Goal: Task Accomplishment & Management: Manage account settings

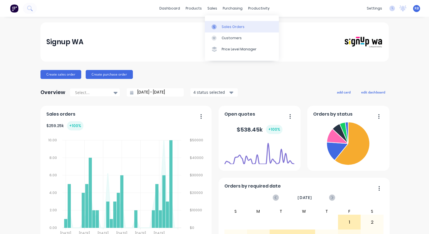
click at [223, 27] on div "Sales Orders" at bounding box center [233, 26] width 23 height 5
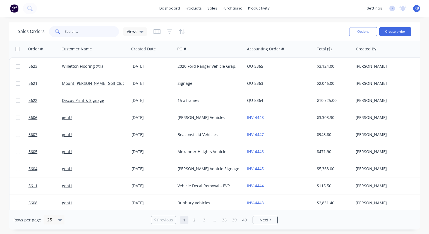
click at [77, 31] on input "text" at bounding box center [92, 31] width 54 height 11
type input "VET"
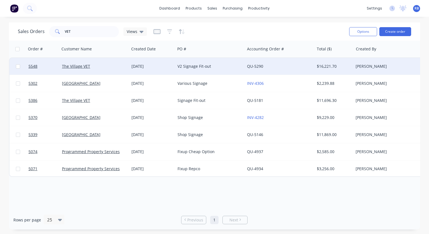
click at [222, 64] on div "V2 Signage Fit-out" at bounding box center [209, 66] width 62 height 6
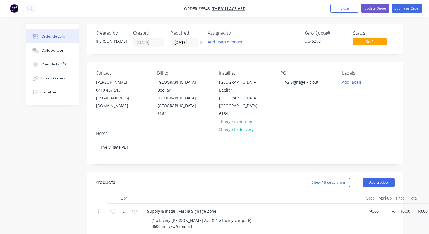
type input "$1,670.00"
type input "$3,340.00"
type input "$490.00"
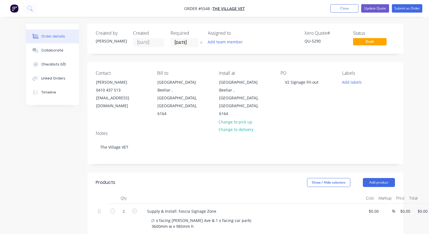
type input "$980.00"
type input "$600.00"
type input "$2,480.00"
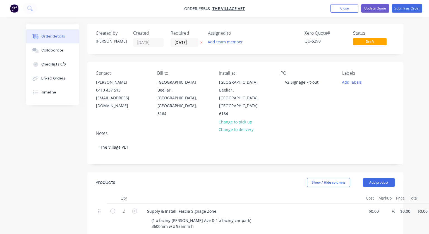
type input "$2,480.00"
type input "$3,805.00"
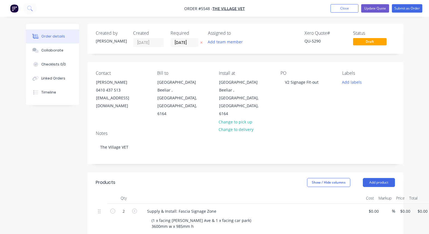
type input "$1,902.00"
type input "$390.00"
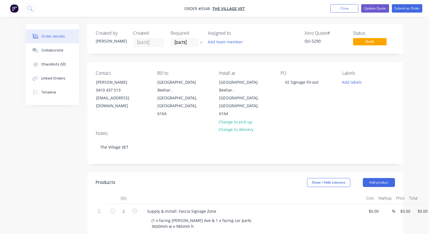
type input "$390.00"
type input "$1,250.00"
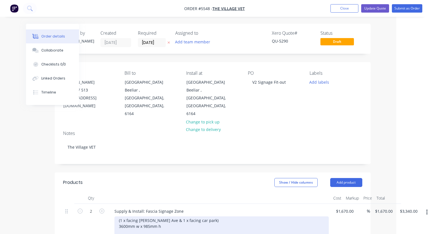
scroll to position [0, 33]
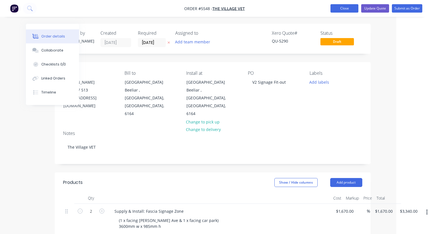
click at [343, 9] on button "Close" at bounding box center [345, 8] width 28 height 8
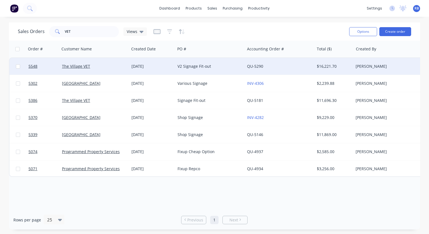
click at [104, 69] on div "The Village VET" at bounding box center [95, 66] width 70 height 17
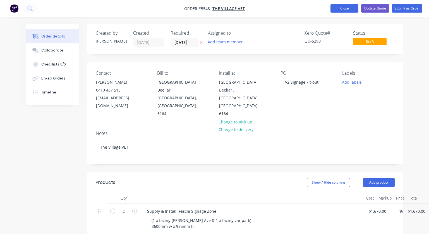
click at [343, 11] on button "Close" at bounding box center [345, 8] width 28 height 8
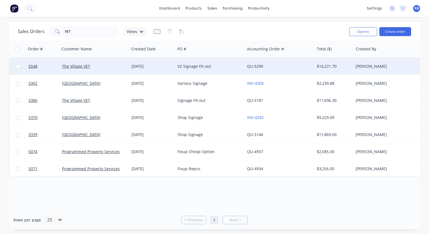
click at [219, 64] on div "V2 Signage Fit-out" at bounding box center [209, 66] width 62 height 6
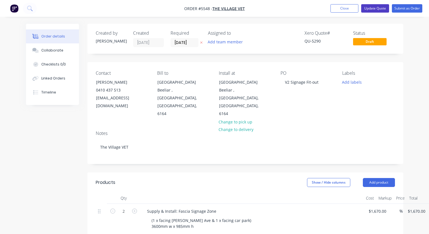
click at [377, 6] on button "Update Quote" at bounding box center [375, 8] width 28 height 8
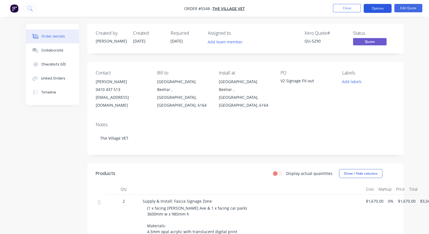
click at [375, 10] on button "Options" at bounding box center [378, 8] width 28 height 9
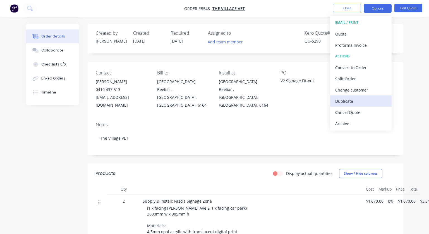
click at [351, 101] on div "Duplicate" at bounding box center [360, 101] width 51 height 8
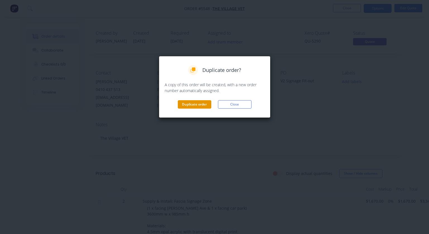
click at [201, 105] on button "Duplicate order" at bounding box center [195, 104] width 34 height 8
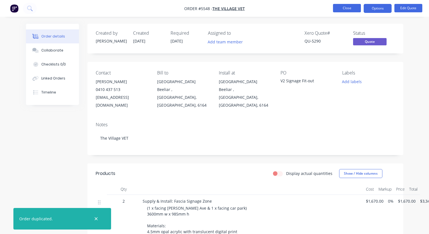
click at [348, 11] on button "Close" at bounding box center [347, 8] width 28 height 8
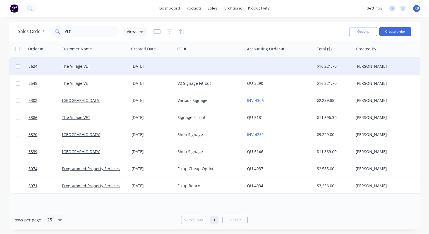
click at [242, 65] on div at bounding box center [210, 66] width 70 height 17
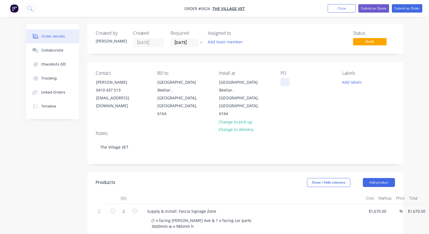
click at [284, 84] on div at bounding box center [285, 82] width 9 height 8
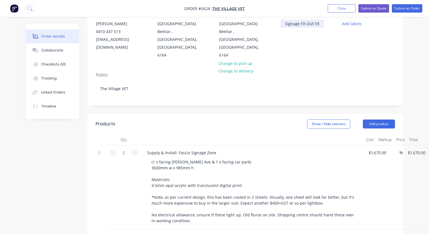
scroll to position [60, 0]
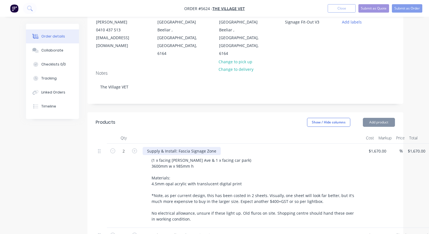
click at [216, 147] on div "Supply & Install: Fascia Signage Zone" at bounding box center [182, 151] width 78 height 8
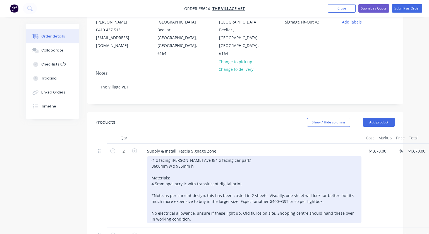
click at [205, 156] on div "(1 x facing [PERSON_NAME] Ave & 1 x facing car park) 3600mm w x 985mm h Materia…" at bounding box center [254, 189] width 215 height 67
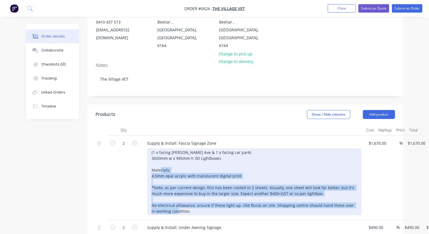
drag, startPoint x: 190, startPoint y: 195, endPoint x: 147, endPoint y: 158, distance: 55.8
click at [147, 158] on div "(1 x facing [PERSON_NAME] Ave & 1 x facing car park) 3600mm w x 985mm h 3D Ligh…" at bounding box center [254, 181] width 215 height 67
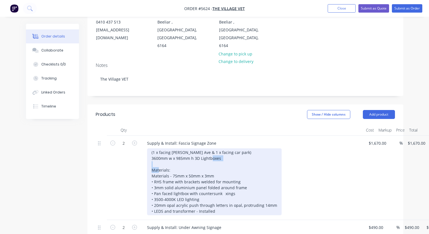
drag, startPoint x: 175, startPoint y: 153, endPoint x: 144, endPoint y: 153, distance: 31.0
click at [144, 153] on div "Supply & Install: Fascia Signage Zone (1 x facing [PERSON_NAME] Ave & 1 x facin…" at bounding box center [251, 177] width 223 height 84
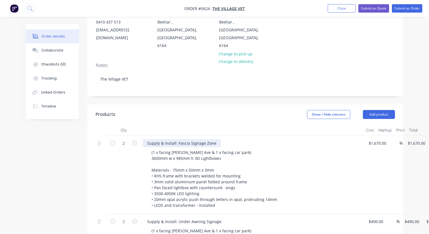
click at [216, 139] on div "Supply & Install: Fascia Signage Zone" at bounding box center [182, 143] width 78 height 8
click at [178, 139] on div "Supply & Install: Fascia Signage Zone" at bounding box center [182, 143] width 78 height 8
drag, startPoint x: 241, startPoint y: 127, endPoint x: 203, endPoint y: 128, distance: 38.0
click at [203, 139] on div "Supply & Install: 3D LightboxesFascia Signage Zone" at bounding box center [195, 143] width 104 height 8
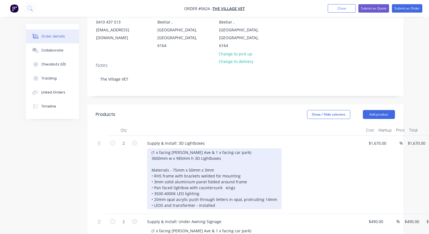
click at [236, 148] on div "(1 x facing [PERSON_NAME] Ave & 1 x facing car park) 3600mm w x 985mm h 3D Ligh…" at bounding box center [214, 178] width 135 height 61
click at [150, 148] on div "(1 x facing [PERSON_NAME] Ave & 1 x facing car park) 3600mm w x 985mm h 3D Ligh…" at bounding box center [214, 178] width 135 height 61
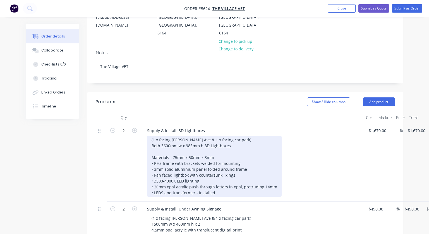
scroll to position [82, 0]
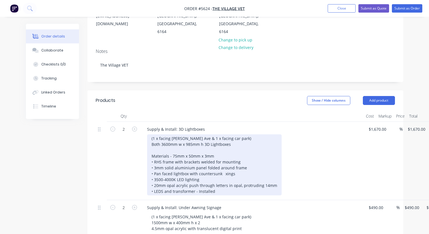
click at [245, 163] on div "(1 x facing [PERSON_NAME] Ave & 1 x facing car park) Both 3600mm w x 985mm h 3D…" at bounding box center [214, 164] width 135 height 61
click at [224, 163] on div "(1 x facing [PERSON_NAME] Ave & 1 x facing car park) Both 3600mm w x 985mm h 3D…" at bounding box center [214, 164] width 135 height 61
click at [222, 164] on div "(1 x facing [PERSON_NAME] Ave & 1 x facing car park) Both 3600mm w x 985mm h 3D…" at bounding box center [214, 164] width 135 height 61
click at [233, 181] on div "(1 x facing [PERSON_NAME] Ave & 1 x facing car park) Both 3600mm w x 985mm h 3D…" at bounding box center [214, 164] width 135 height 61
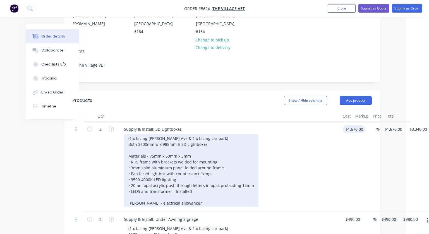
scroll to position [82, 28]
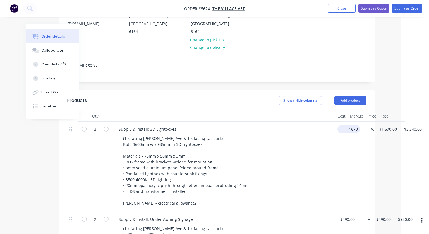
click at [351, 125] on input "1670" at bounding box center [350, 129] width 20 height 8
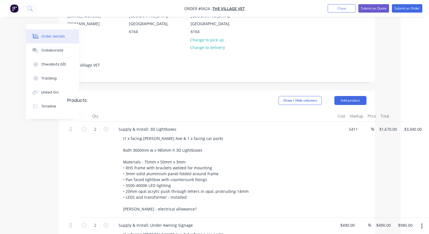
type input "$5,411.00"
type input "$10,822.00"
click at [334, 122] on div "Supply & Install: 3D Lightboxes (1 x facing [PERSON_NAME] Ave & 1 x facing car …" at bounding box center [223, 170] width 223 height 96
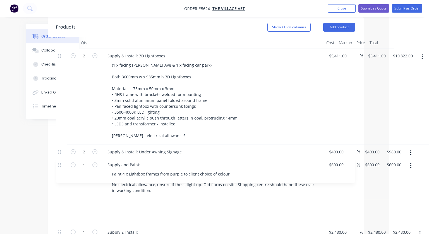
scroll to position [156, 39]
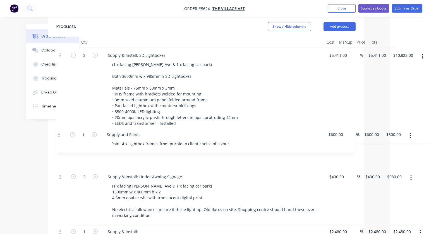
drag, startPoint x: 59, startPoint y: 190, endPoint x: 58, endPoint y: 129, distance: 61.2
click at [58, 129] on div "2 Supply & Install: 3D Lightboxes (1 x facing [PERSON_NAME] Ave & 1 x facing ca…" at bounding box center [205, 231] width 299 height 367
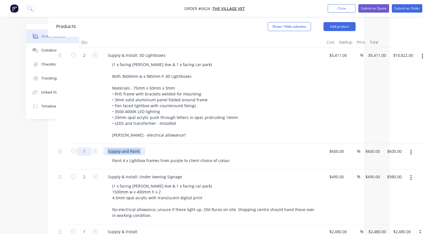
drag, startPoint x: 141, startPoint y: 136, endPoint x: 87, endPoint y: 136, distance: 53.4
click at [87, 144] on div "1 Supply and Paint: Paint 4 x Lightbox frames from purple to client choice of c…" at bounding box center [205, 156] width 299 height 25
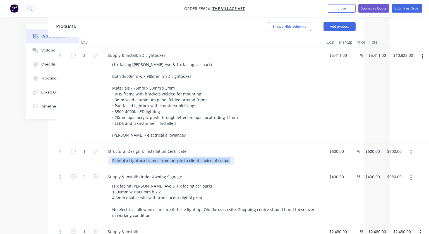
drag, startPoint x: 230, startPoint y: 145, endPoint x: 99, endPoint y: 144, distance: 131.0
click at [99, 144] on div "1 Structural Design & Installation Certificate Paint 4 x Lightbox frames from p…" at bounding box center [205, 156] width 299 height 25
paste div
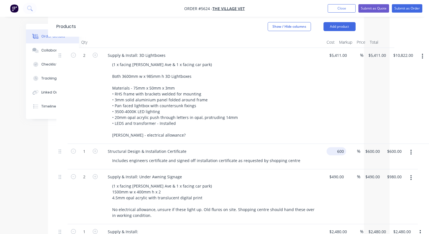
click at [339, 144] on div "1 Structural Design & Installation Certificate Includes engineers certificate a…" at bounding box center [205, 156] width 299 height 25
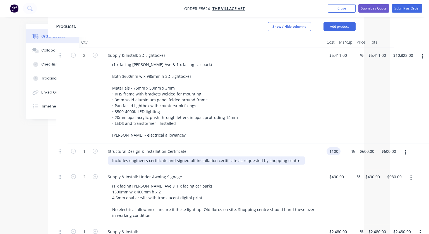
type input "$1,100.00"
click at [275, 156] on div "Includes engineers certificate and signed off installation certificate as reque…" at bounding box center [206, 160] width 197 height 8
click at [234, 156] on div "Includes engineers certificate and signed off installation certificate as reque…" at bounding box center [206, 160] width 197 height 8
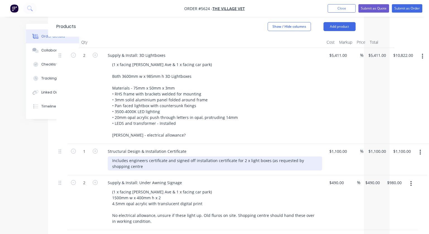
click at [140, 156] on div "Includes engineers certificate and signed off installation certificate for 2 x …" at bounding box center [215, 163] width 215 height 14
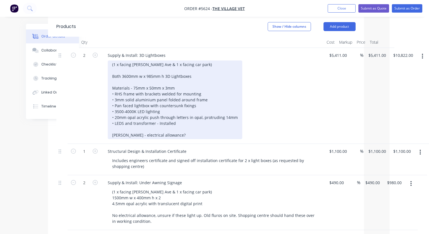
click at [176, 119] on div "(1 x facing [PERSON_NAME] Ave & 1 x facing car park) Both 3600mm w x 985mm h 3D…" at bounding box center [175, 99] width 135 height 78
click at [185, 118] on div "(1 x facing [PERSON_NAME] Ave & 1 x facing car park) Both 3600mm w x 985mm h 3D…" at bounding box center [175, 99] width 135 height 78
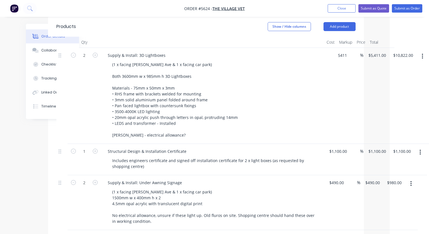
click at [343, 48] on div "2 Supply & Install: 3D Lightboxes (1 x facing [PERSON_NAME] Ave & 1 x facing ca…" at bounding box center [205, 96] width 299 height 96
drag, startPoint x: 341, startPoint y: 39, endPoint x: 315, endPoint y: 39, distance: 26.0
click at [315, 48] on div "2 Supply & Install: 3D Lightboxes (1 x facing [PERSON_NAME] Ave & 1 x facing ca…" at bounding box center [207, 96] width 299 height 96
type input "$6,411.00"
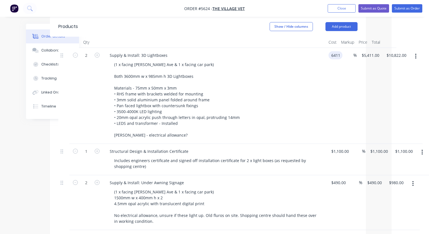
type input "$6,411.00"
type input "$12,822.00"
click at [258, 71] on div "(1 x facing [PERSON_NAME] Ave & 1 x facing car park) Both 3600mm w x 985mm h 3D…" at bounding box center [217, 99] width 215 height 78
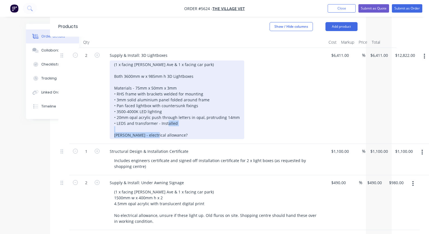
drag, startPoint x: 186, startPoint y: 119, endPoint x: 79, endPoint y: 118, distance: 107.0
click at [79, 118] on div "2 Supply & Install: 3D Lightboxes (1 x facing [PERSON_NAME] Ave & 1 x facing ca…" at bounding box center [207, 96] width 299 height 96
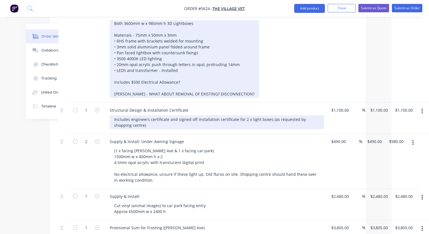
scroll to position [213, 37]
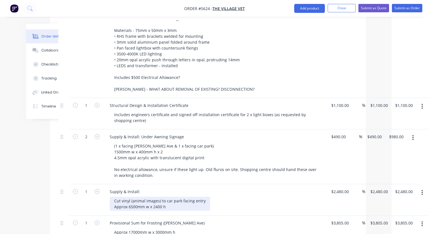
click at [182, 196] on div "Cut vinyl (animal images) to car park facing entry Approx 6500mm w x 2400 h" at bounding box center [160, 203] width 101 height 14
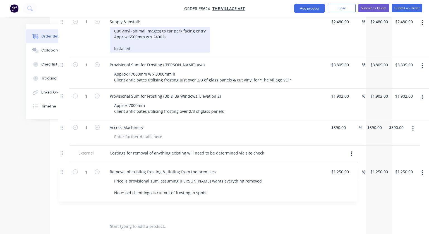
scroll to position [383, 37]
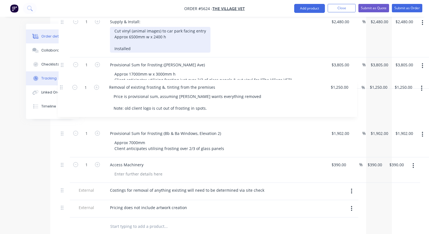
drag, startPoint x: 61, startPoint y: 172, endPoint x: 61, endPoint y: 84, distance: 88.0
click at [61, 84] on div "Order details Collaborate Checklists 0/0 Tracking Linked Orders Timeline Order …" at bounding box center [177, 9] width 389 height 737
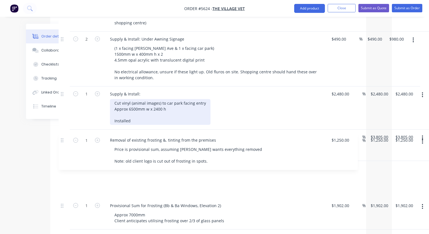
scroll to position [311, 37]
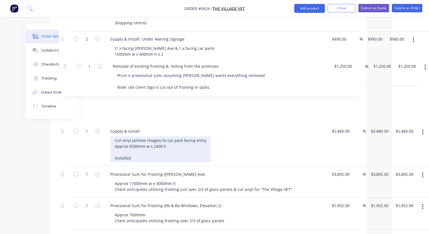
drag, startPoint x: 62, startPoint y: 153, endPoint x: 65, endPoint y: 66, distance: 87.2
click at [65, 66] on div "2 Supply & Install: 3D Lightboxes (1 x facing [PERSON_NAME] Ave & 1 x facing ca…" at bounding box center [208, 91] width 299 height 396
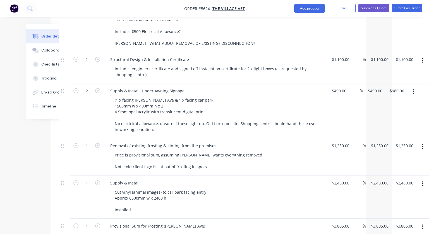
scroll to position [257, 37]
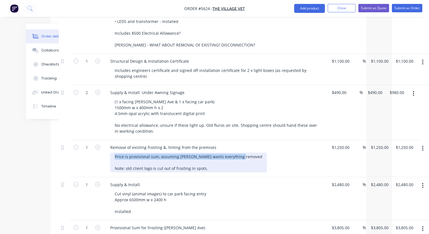
drag, startPoint x: 120, startPoint y: 147, endPoint x: 113, endPoint y: 139, distance: 10.9
click at [113, 152] on div "Price is provisional sum, assuming [PERSON_NAME] wants everything removed Note:…" at bounding box center [188, 162] width 157 height 20
click at [126, 152] on div "Price is provisional sum, assuming [PERSON_NAME] wants everything removed Note:…" at bounding box center [188, 162] width 157 height 20
click at [240, 152] on div "Price is provisional sum, assuming [PERSON_NAME] wants everything removed Note:…" at bounding box center [188, 162] width 157 height 20
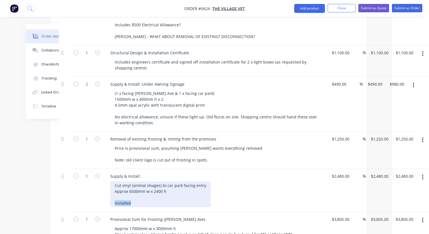
drag, startPoint x: 144, startPoint y: 188, endPoint x: 99, endPoint y: 188, distance: 45.2
click at [99, 188] on div "1 Supply & Install: Cut vinyl (animal images) to car park facing entry Approx 6…" at bounding box center [208, 189] width 299 height 43
paste div
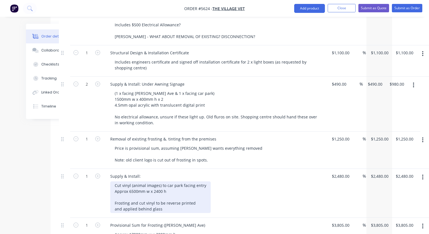
click at [115, 187] on div "Cut vinyl (animal images) to car park facing entry Approx 6500mm w x 2400 h Fro…" at bounding box center [160, 197] width 101 height 32
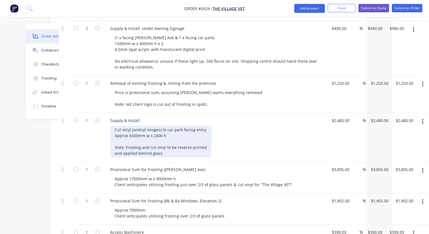
scroll to position [334, 37]
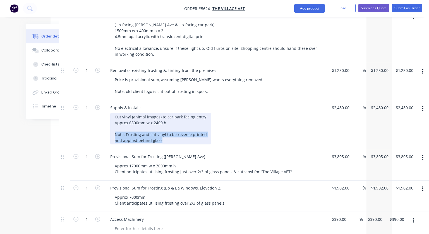
drag, startPoint x: 161, startPoint y: 126, endPoint x: 109, endPoint y: 119, distance: 52.1
click at [109, 119] on div "Supply & Install: Cut vinyl (animal images) to car park facing entry Approx 650…" at bounding box center [215, 124] width 223 height 49
copy div "Note: Frosting and cut vinyl to be reverse printed and applied behind glass"
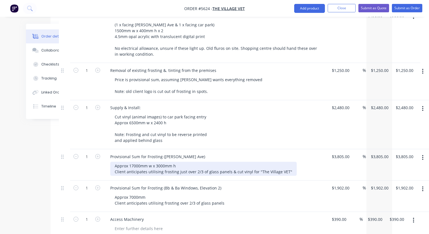
click at [288, 161] on div "Approx 17000mm w x 3000mm h Client anticipates utilising frosting just over 2/3…" at bounding box center [203, 168] width 187 height 14
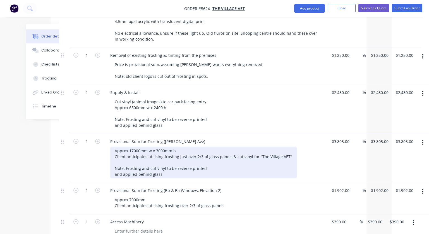
scroll to position [349, 37]
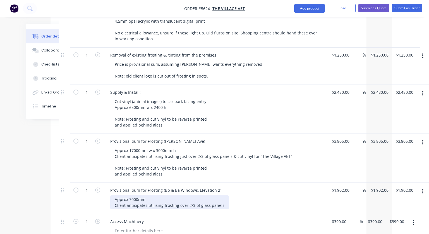
click at [222, 195] on div "Approx 7000mm Client anticipates utilising frosting over 2/3 of glass panels" at bounding box center [169, 202] width 119 height 14
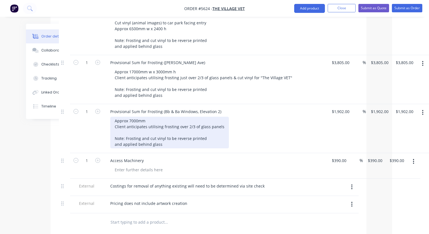
scroll to position [429, 37]
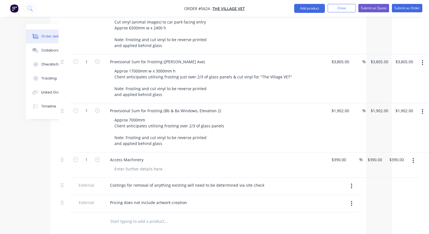
click at [351, 181] on button "button" at bounding box center [351, 186] width 13 height 10
click at [325, 208] on div "Delete" at bounding box center [332, 212] width 43 height 8
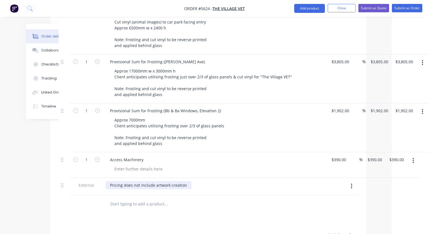
click at [186, 181] on div "Pricing does not include artwork creation" at bounding box center [149, 185] width 86 height 8
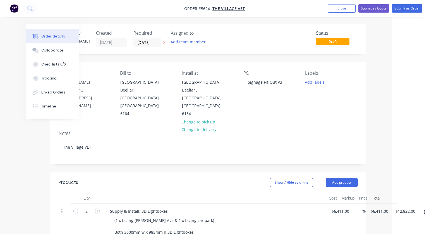
scroll to position [0, 37]
click at [373, 9] on button "Submit as Quote" at bounding box center [374, 8] width 31 height 8
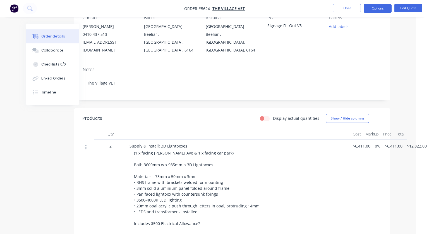
scroll to position [55, 13]
click at [363, 143] on span "$6,411.00" at bounding box center [362, 146] width 18 height 6
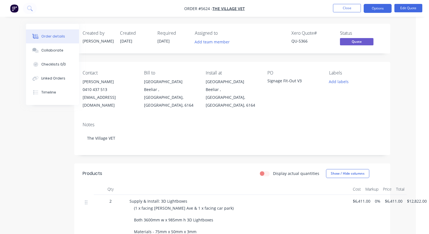
scroll to position [0, 13]
click at [406, 10] on button "Edit Quote" at bounding box center [409, 8] width 28 height 8
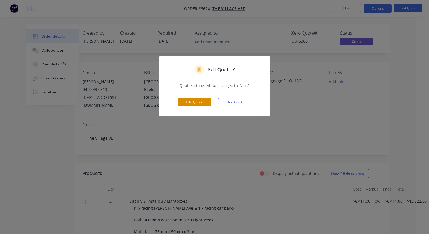
click at [193, 102] on button "Edit Quote" at bounding box center [195, 102] width 34 height 8
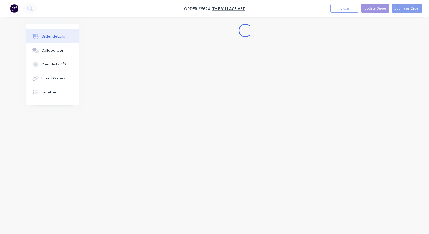
scroll to position [0, 0]
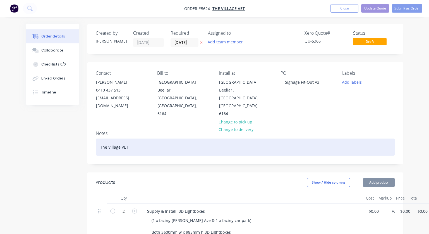
type input "$6,411.00"
type input "$12,822.00"
type input "$1,100.00"
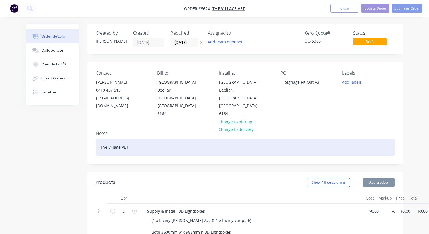
type input "$1,100.00"
type input "$490.00"
type input "$980.00"
type input "$1,250.00"
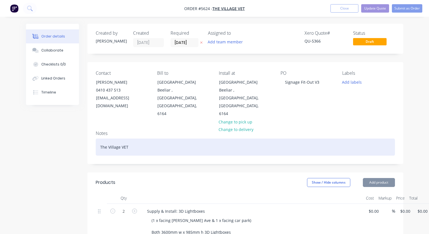
type input "$1,250.00"
type input "$2,480.00"
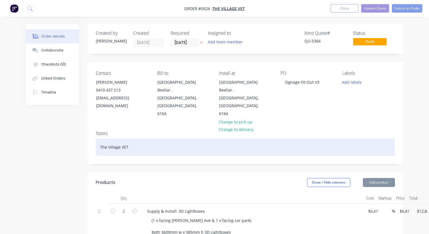
type input "$3,805.00"
type input "$1,902.00"
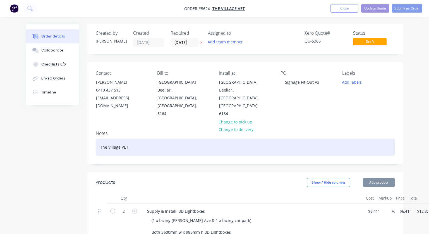
type input "$1,902.00"
type input "$390.00"
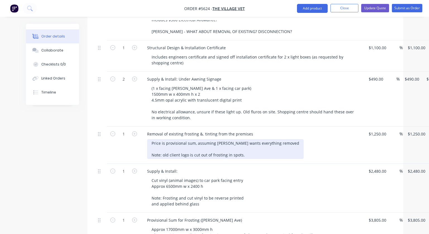
scroll to position [271, 0]
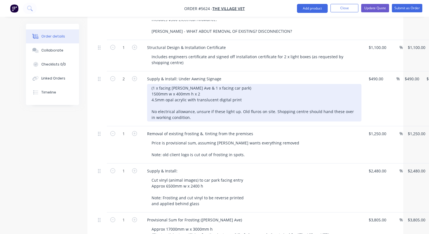
click at [149, 95] on div "(1 x facing [PERSON_NAME] Ave & 1 x facing car park) 1500mm w x 400mm h x 2 4.5…" at bounding box center [254, 102] width 215 height 37
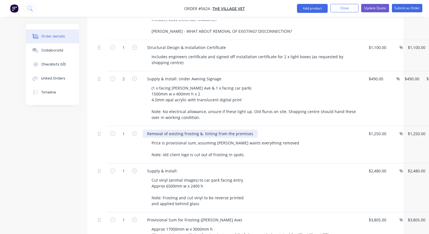
click at [203, 129] on div "Removal of existing frosting &. tinting from the premises" at bounding box center [200, 133] width 115 height 8
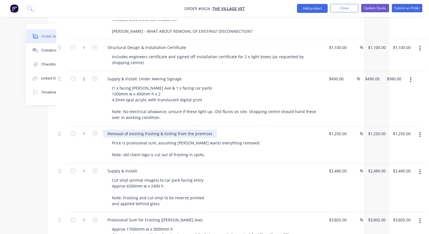
scroll to position [271, 40]
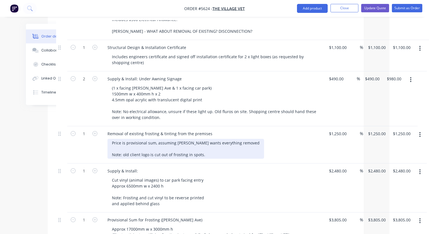
click at [111, 139] on div "Price is provisional sum, assuming [PERSON_NAME] wants everything removed Note:…" at bounding box center [186, 149] width 157 height 20
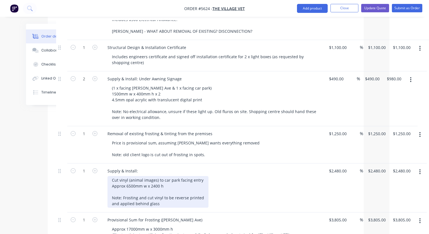
click at [169, 176] on div "Cut vinyl (animal images) to car park facing entry Approx 6500mm w x 2400 h Not…" at bounding box center [158, 192] width 101 height 32
click at [203, 176] on div "Cut vinyl (animal images) to car park facing entry Approx 6500mm w x 2400 h Not…" at bounding box center [158, 192] width 101 height 32
click at [115, 176] on div "Cut vinyl (animal images) to car park facing entry Approx 6500mm w x 2400 h Not…" at bounding box center [158, 192] width 101 height 32
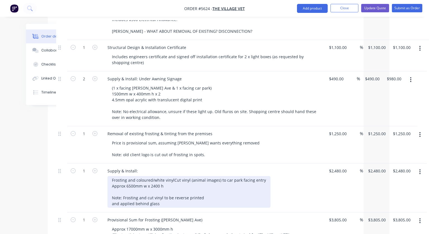
click at [154, 176] on div "Frosting and coloured/white vinyl Cut vinyl (animal images) to car park facing …" at bounding box center [189, 192] width 163 height 32
click at [136, 176] on div "Frosting and coloured/white vinyl Cut vinyl (animal images) to car park facing …" at bounding box center [189, 192] width 163 height 32
click at [149, 176] on div "Frosting & coloured/white vinyl Cut vinyl (animal images) to car park facing en…" at bounding box center [187, 192] width 159 height 32
click at [180, 176] on div "Frosting & coloured and white vinyl Cut vinyl (animal images) to car park facin…" at bounding box center [191, 192] width 167 height 32
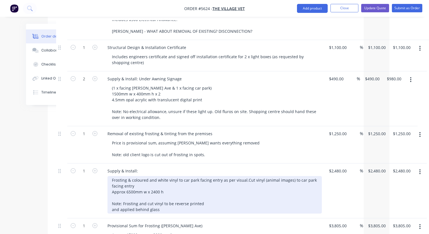
click at [208, 176] on div "Frosting & coloured and white vinyl to car park facing entry as per visual. Cut…" at bounding box center [215, 194] width 215 height 37
drag, startPoint x: 157, startPoint y: 171, endPoint x: 149, endPoint y: 171, distance: 7.8
click at [149, 176] on div "Frosting & coloured and white vinyl to car park facing entry as per visual. Cut…" at bounding box center [215, 194] width 215 height 37
click at [203, 176] on div "Frosting & coloured and white vinyl to car park facing entry as per visual. Cut…" at bounding box center [215, 194] width 215 height 37
drag, startPoint x: 203, startPoint y: 169, endPoint x: 128, endPoint y: 169, distance: 75.1
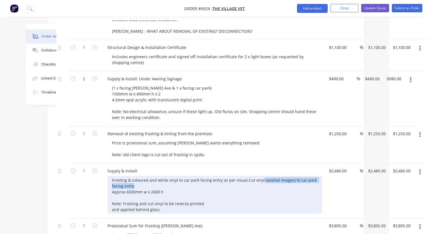
click at [128, 176] on div "Frosting & coloured and white vinyl to car park facing entry as per visual. Cut…" at bounding box center [215, 194] width 215 height 37
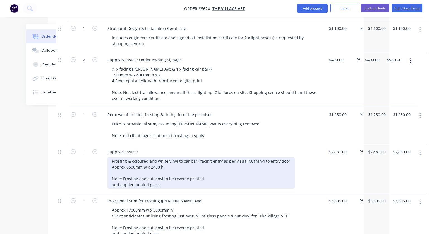
scroll to position [293, 40]
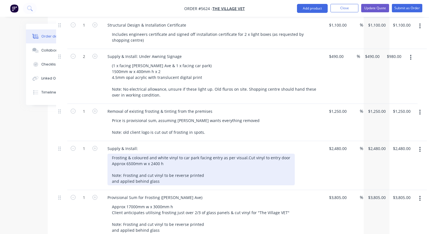
click at [248, 153] on div "Frosting & coloured and white vinyl to car park facing entry as per visual. Cut…" at bounding box center [201, 169] width 187 height 32
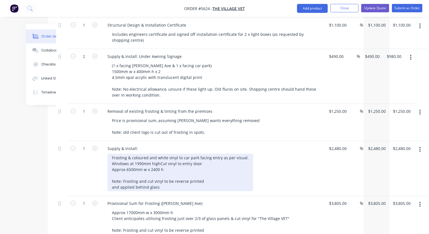
click at [111, 153] on div "Frosting & coloured and white vinyl to car park facing entry as per visual. Win…" at bounding box center [181, 171] width 146 height 37
drag, startPoint x: 111, startPoint y: 152, endPoint x: 150, endPoint y: 152, distance: 38.8
click at [150, 153] on div "Frosting & coloured and white vinyl to car park facing entry as per visual. Win…" at bounding box center [181, 171] width 146 height 37
click at [113, 153] on div "Frosting & coloured and white vinyl to car park facing entry as per visual. Win…" at bounding box center [181, 171] width 146 height 37
click at [129, 153] on div "Frosting & coloured and white vinyl to car park facing entry as per visual. Cut…" at bounding box center [181, 171] width 146 height 37
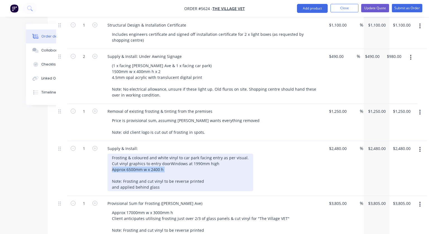
drag, startPoint x: 171, startPoint y: 166, endPoint x: 106, endPoint y: 160, distance: 65.9
click at [106, 160] on div "Supply & Install: Frosting & coloured and white vinyl to car park facing entry …" at bounding box center [212, 168] width 223 height 55
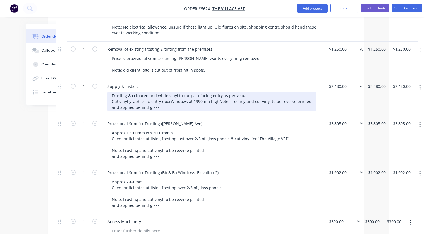
scroll to position [354, 40]
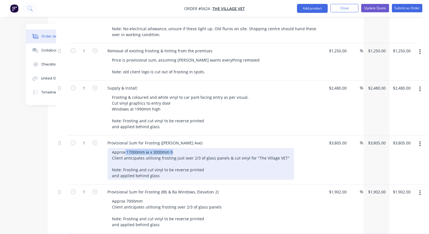
drag, startPoint x: 185, startPoint y: 134, endPoint x: 125, endPoint y: 135, distance: 60.1
click at [125, 148] on div "Approx 17000mm w x 3000mm h Client anticipates utilising frosting just over 2/3…" at bounding box center [201, 164] width 187 height 32
click at [148, 148] on div "Approx 17000mm w x 3000mm h Client anticipates utilising frosting just over 2/3…" at bounding box center [201, 164] width 187 height 32
click at [126, 148] on div "Approx 17000mm w x 3000mm h Client anticipates utilising frosting just over 2/3…" at bounding box center [201, 164] width 187 height 32
click at [161, 148] on div "Approx 17000mm w x 3000mm h Client anticipates utilising frosting just over 2/3…" at bounding box center [201, 164] width 187 height 32
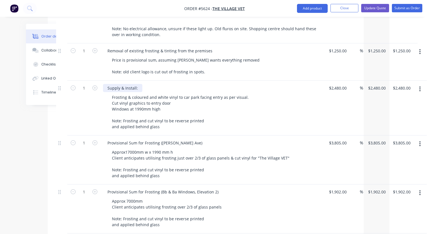
click at [138, 84] on div "Supply & Install:" at bounding box center [122, 88] width 39 height 8
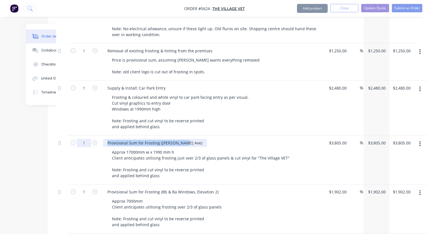
drag, startPoint x: 183, startPoint y: 127, endPoint x: 89, endPoint y: 124, distance: 94.2
click at [89, 135] on div "1 Provisional Sum for Frosting ([PERSON_NAME] Ave) Approx 17000mm w x 1990 mm h…" at bounding box center [205, 159] width 299 height 49
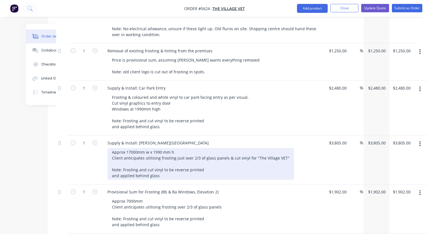
click at [112, 148] on div "Approx 17000mm w x 1990 mm h Client anticipates utilising frosting just over 2/…" at bounding box center [201, 164] width 187 height 32
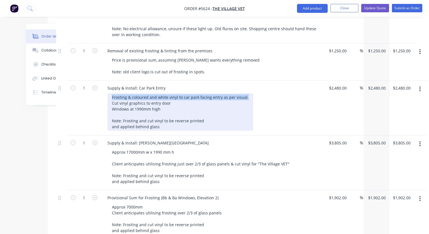
drag, startPoint x: 111, startPoint y: 80, endPoint x: 244, endPoint y: 82, distance: 133.5
click at [244, 93] on div "Frosting & coloured and white vinyl to car park facing entry as per visual. Cut…" at bounding box center [181, 111] width 146 height 37
copy div "Frosting & coloured and white vinyl to car park facing entry as per visual."
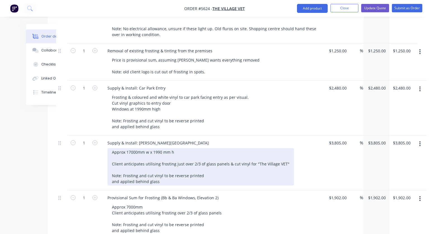
click at [184, 148] on div "Approx 17000mm w x 1990 mm h Client anticipates utilising frosting just over 2/…" at bounding box center [201, 166] width 187 height 37
click at [110, 148] on div "Approx 17000mm w x 1990 mm h Client anticipates utilising frosting just over 2/…" at bounding box center [201, 166] width 187 height 37
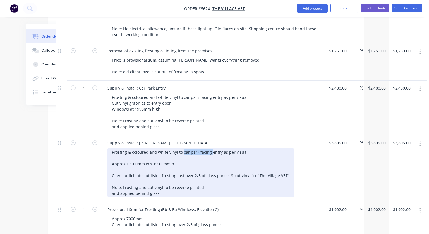
drag, startPoint x: 209, startPoint y: 137, endPoint x: 182, endPoint y: 138, distance: 26.8
click at [182, 148] on div "Frosting & coloured and white vinyl to car park facing entry as per visual. App…" at bounding box center [201, 172] width 187 height 49
click at [212, 148] on div "Frosting & coloured and white vinyl to [PERSON_NAME] Ave entry as per visual. A…" at bounding box center [201, 172] width 187 height 49
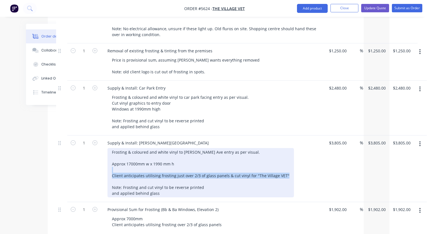
drag, startPoint x: 283, startPoint y: 161, endPoint x: 107, endPoint y: 155, distance: 175.5
click at [108, 155] on div "Frosting & coloured and white vinyl to [PERSON_NAME] Ave entry as per visual. A…" at bounding box center [201, 172] width 187 height 49
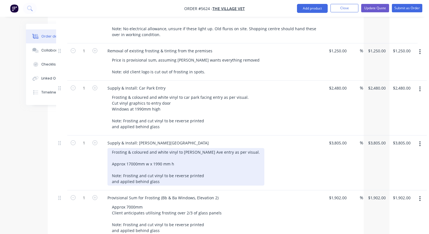
click at [163, 166] on div "Frosting & coloured and white vinyl to [PERSON_NAME] Ave entry as per visual. A…" at bounding box center [186, 166] width 157 height 37
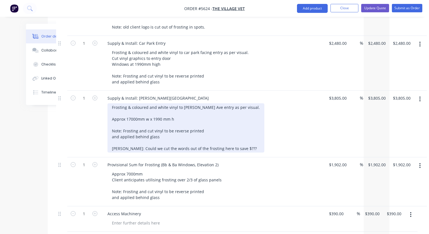
scroll to position [398, 40]
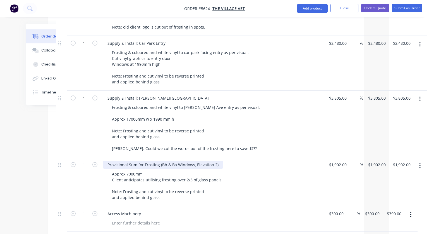
click at [175, 160] on div "Provisional Sum for Frosting (Bb & Ba Windows, Elevation 2)" at bounding box center [163, 164] width 120 height 8
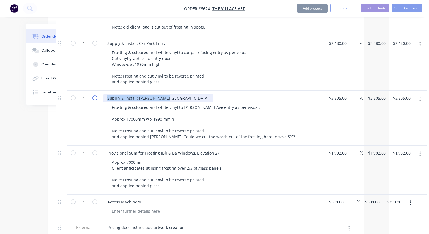
drag, startPoint x: 168, startPoint y: 81, endPoint x: 96, endPoint y: 81, distance: 72.9
click at [96, 90] on div "1 Supply & Install: [PERSON_NAME] Avenue Frosting & coloured and white vinyl to…" at bounding box center [205, 117] width 299 height 55
copy div "Supply & Install: [PERSON_NAME][GEOGRAPHIC_DATA]"
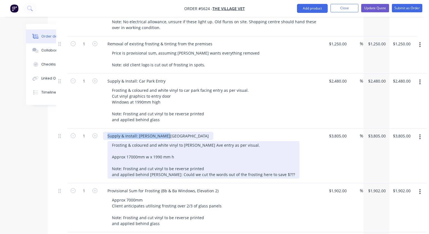
scroll to position [361, 40]
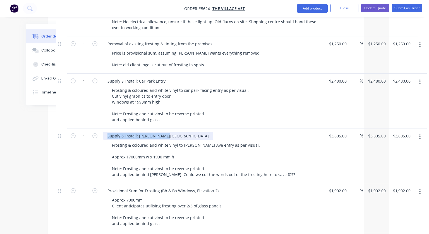
click at [167, 132] on div "Supply & Install: [PERSON_NAME][GEOGRAPHIC_DATA]" at bounding box center [158, 136] width 110 height 8
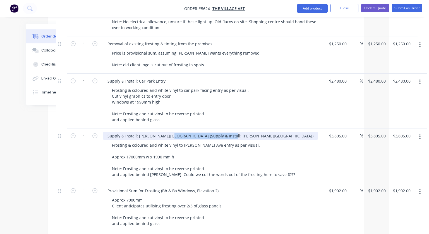
drag, startPoint x: 223, startPoint y: 122, endPoint x: 168, endPoint y: 119, distance: 55.6
click at [168, 132] on div "Supply & Install: [PERSON_NAME][GEOGRAPHIC_DATA] (Supply & Install: [PERSON_NAM…" at bounding box center [210, 136] width 215 height 8
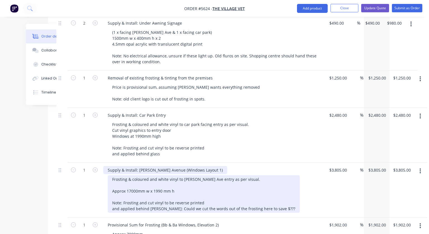
scroll to position [334, 39]
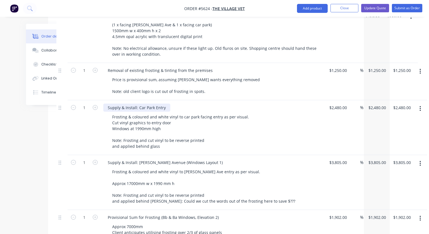
click at [167, 103] on div "Supply & Install: Car Park Entry" at bounding box center [136, 107] width 67 height 8
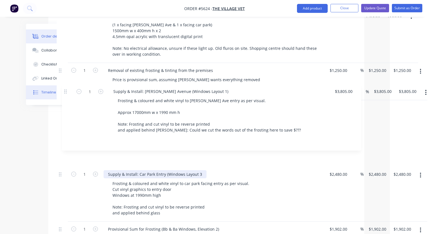
drag, startPoint x: 59, startPoint y: 146, endPoint x: 64, endPoint y: 87, distance: 59.2
click at [64, 87] on div "Order details Collaborate Checklists 0/0 Linked Orders Timeline Order details C…" at bounding box center [175, 82] width 389 height 784
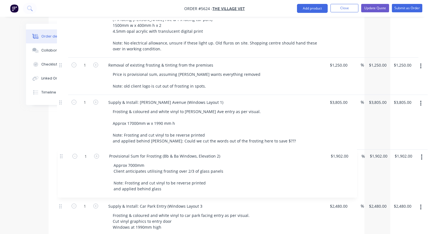
scroll to position [340, 39]
drag, startPoint x: 60, startPoint y: 213, endPoint x: 62, endPoint y: 146, distance: 67.1
click at [62, 146] on div "2 Supply & Install: 3D Lightboxes (1 x facing [PERSON_NAME] Ave & 1 x facing ca…" at bounding box center [206, 80] width 299 height 432
drag, startPoint x: 215, startPoint y: 152, endPoint x: 161, endPoint y: 151, distance: 53.6
click at [161, 153] on div "Provisional Sum for Frosting (Bb & Ba Windows, Elevation 2)" at bounding box center [164, 157] width 120 height 8
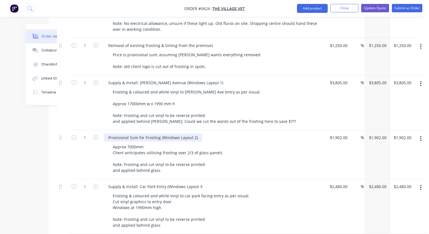
scroll to position [360, 39]
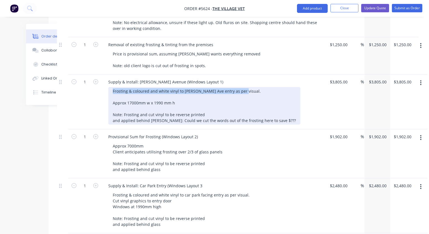
drag, startPoint x: 111, startPoint y: 75, endPoint x: 246, endPoint y: 75, distance: 135.7
click at [246, 87] on div "Frosting & coloured and white vinyl to [PERSON_NAME] Ave entry as per visual. A…" at bounding box center [215, 105] width 215 height 37
copy div "Frosting & coloured and white vinyl to [PERSON_NAME] Ave entry as per visual."
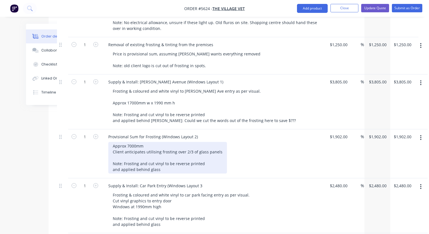
click at [163, 142] on div "Approx 7000mm Client anticipates utilising frosting over 2/3 of glass panels No…" at bounding box center [167, 158] width 119 height 32
click at [112, 142] on div "Approx 7000mm Client anticipates utilising frosting over 2/3 of glass panels No…" at bounding box center [167, 158] width 119 height 32
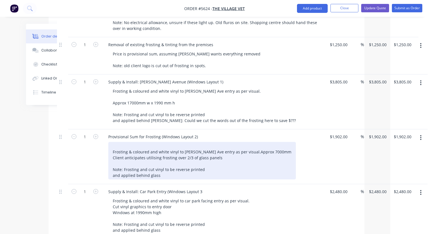
click at [111, 148] on div "Frosting & coloured and white vinyl to [PERSON_NAME] Ave entry as per visual. A…" at bounding box center [202, 160] width 188 height 37
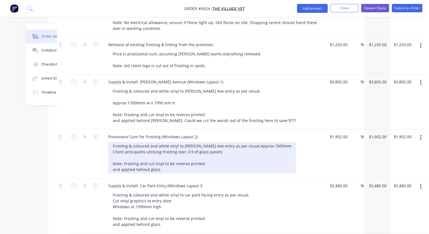
click at [240, 142] on div "Frosting & coloured and white vinyl to [PERSON_NAME] Ave entry as per visual. A…" at bounding box center [202, 158] width 188 height 32
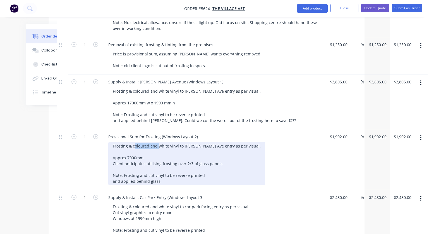
drag, startPoint x: 157, startPoint y: 143, endPoint x: 134, endPoint y: 142, distance: 23.7
click at [134, 142] on div "Frosting & coloured and white vinyl to [PERSON_NAME] Ave entry as per visual. A…" at bounding box center [186, 163] width 157 height 43
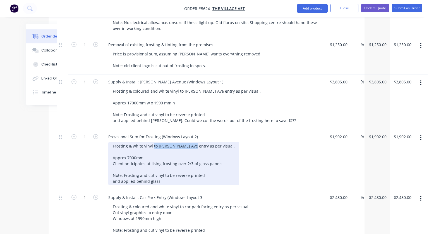
drag, startPoint x: 189, startPoint y: 142, endPoint x: 153, endPoint y: 142, distance: 36.3
click at [153, 142] on div "Frosting & white vinyl to [PERSON_NAME] Ave entry as per visual. Approx 7000mm …" at bounding box center [173, 163] width 131 height 43
click at [148, 153] on div "Frosting & white vinyl as per visual. Approx 7000mm Client anticipates utilisin…" at bounding box center [167, 163] width 119 height 43
click at [140, 149] on div "Frosting & white vinyl as per visual. Approx 7000mm Client anticipates utilisin…" at bounding box center [167, 163] width 119 height 43
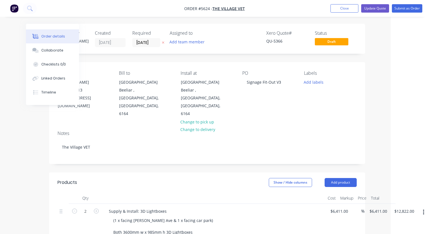
scroll to position [0, 38]
click at [374, 10] on button "Update Quote" at bounding box center [375, 8] width 28 height 8
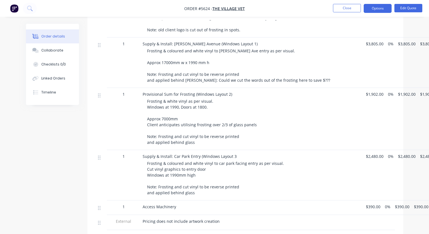
scroll to position [370, 1]
click at [189, 189] on span "Frosting & coloured and white vinyl to car park facing entry as per visual. Cut…" at bounding box center [215, 177] width 137 height 35
click at [409, 10] on button "Edit Quote" at bounding box center [409, 8] width 28 height 8
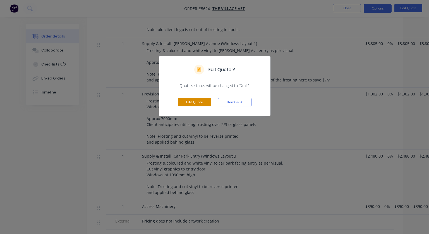
click at [190, 99] on button "Edit Quote" at bounding box center [195, 102] width 34 height 8
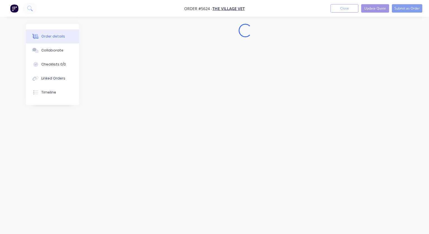
scroll to position [0, 0]
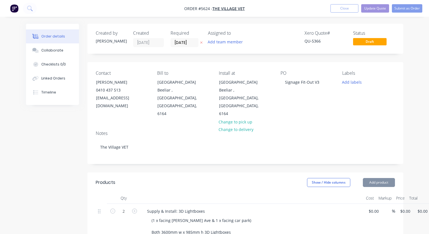
type input "$6,411.00"
type input "$12,822.00"
type input "$1,100.00"
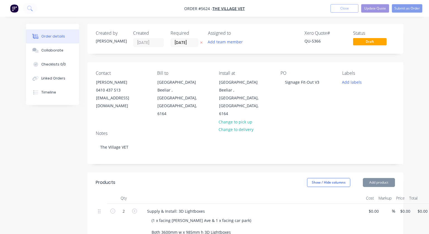
type input "$1,100.00"
type input "$490.00"
type input "$980.00"
type input "$1,250.00"
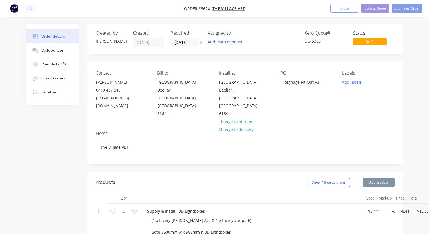
type input "$1,250.00"
type input "$3,805.00"
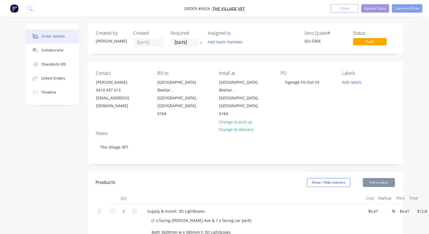
type input "$1,902.00"
type input "$2,480.00"
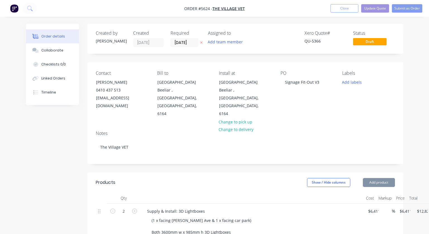
type input "$2,480.00"
type input "$390.00"
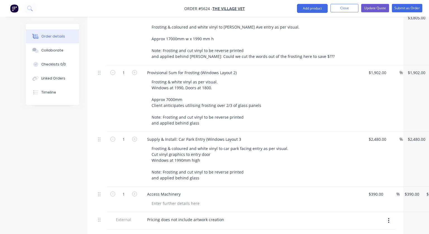
scroll to position [425, 0]
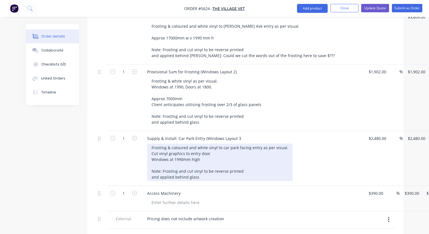
click at [204, 156] on div "Frosting & coloured and white vinyl to car park facing entry as per visual. Cut…" at bounding box center [220, 161] width 146 height 37
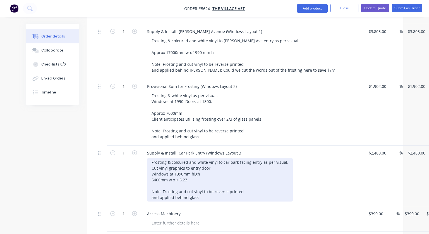
scroll to position [411, 0]
click at [204, 170] on div "Frosting & coloured and white vinyl to car park facing entry as per visual. Cut…" at bounding box center [220, 178] width 146 height 43
click at [193, 176] on div "Frosting & coloured and white vinyl to car park facing entry as per visual. Cut…" at bounding box center [220, 178] width 146 height 43
click at [183, 174] on div "Frosting & coloured and white vinyl to car park facing entry as per visual. Cut…" at bounding box center [220, 178] width 146 height 43
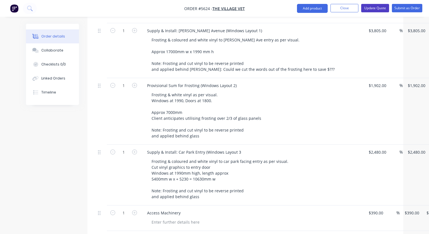
click at [373, 9] on button "Update Quote" at bounding box center [375, 8] width 28 height 8
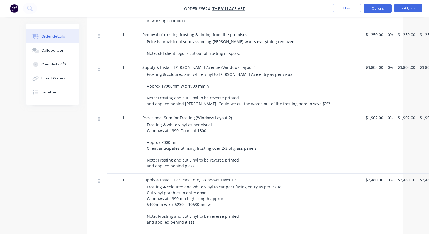
scroll to position [348, 0]
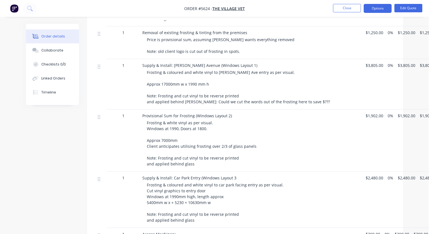
click at [191, 146] on div "Frosting & white vinyl as per visual. Windows at 1990, Doors at 1800. Approx 70…" at bounding box center [254, 143] width 215 height 47
click at [416, 7] on button "Edit Quote" at bounding box center [409, 8] width 28 height 8
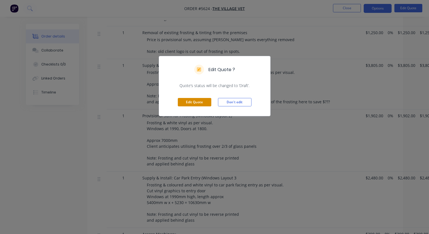
click at [193, 100] on button "Edit Quote" at bounding box center [195, 102] width 34 height 8
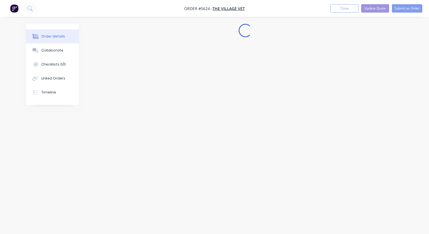
scroll to position [0, 0]
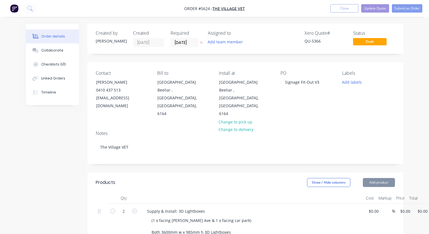
type input "$6,411.00"
type input "$12,822.00"
type input "$1,100.00"
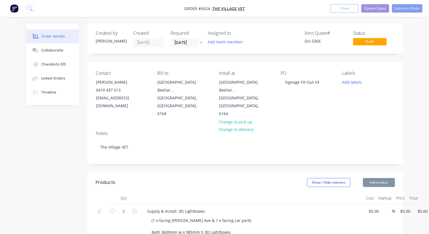
type input "$1,100.00"
type input "$490.00"
type input "$980.00"
type input "$1,250.00"
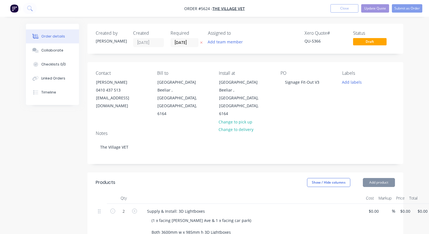
type input "$1,250.00"
type input "$3,805.00"
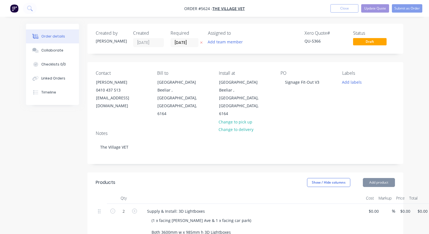
type input "$1,902.00"
type input "$2,480.00"
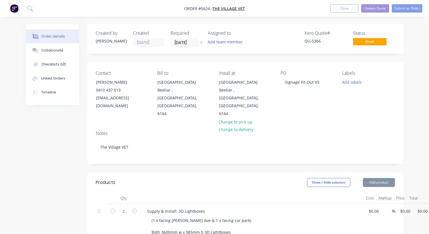
type input "$2,480.00"
type input "$390.00"
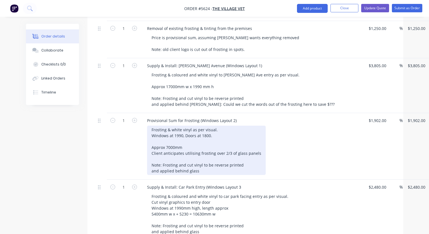
scroll to position [376, 1]
click at [218, 132] on div "Frosting & white vinyl as per visual. Windows at 1990, Doors at 1800. Approx 70…" at bounding box center [206, 149] width 119 height 49
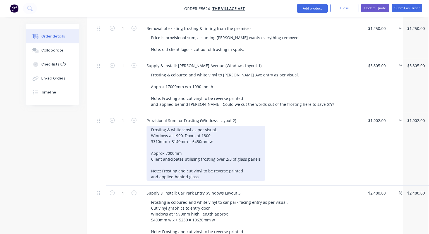
click at [190, 149] on div "Frosting & white vinyl as per visual. Windows at 1990, Doors at 1800. 3310mm + …" at bounding box center [206, 152] width 119 height 55
drag, startPoint x: 215, startPoint y: 148, endPoint x: 140, endPoint y: 148, distance: 75.7
click at [140, 148] on div "Provisional Sum for Frosting (Windows Layout 2) Frosting & white vinyl as per v…" at bounding box center [251, 149] width 223 height 72
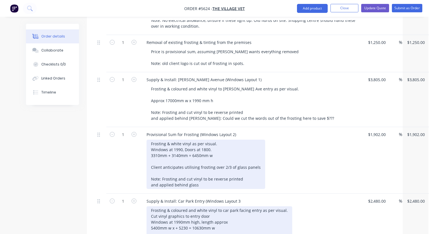
scroll to position [362, 1]
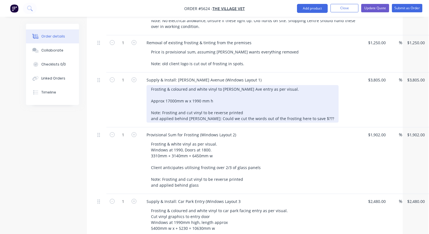
click at [279, 85] on div "Frosting & coloured and white vinyl to [PERSON_NAME] Ave entry as per visual. A…" at bounding box center [243, 103] width 192 height 37
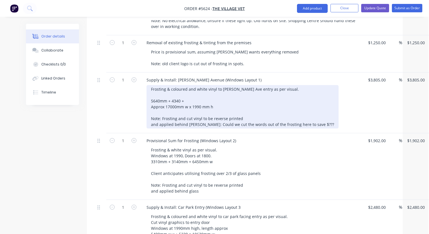
click at [203, 85] on div "Frosting & coloured and white vinyl to [PERSON_NAME] Ave entry as per visual. 5…" at bounding box center [243, 106] width 192 height 43
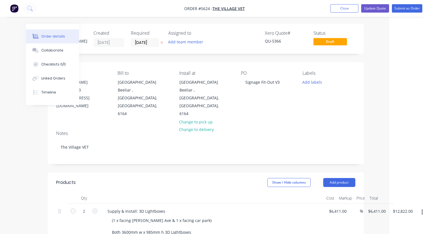
scroll to position [0, 40]
click at [375, 10] on button "Update Quote" at bounding box center [375, 8] width 28 height 8
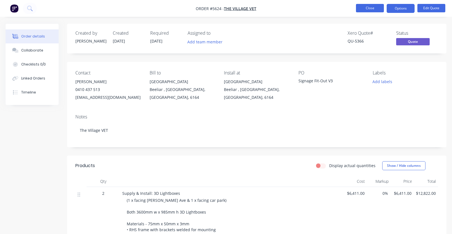
scroll to position [0, 0]
click at [370, 11] on button "Close" at bounding box center [370, 8] width 28 height 8
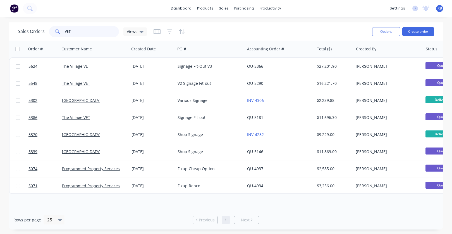
drag, startPoint x: 84, startPoint y: 28, endPoint x: 55, endPoint y: 28, distance: 28.5
click at [55, 28] on div "VET" at bounding box center [84, 31] width 70 height 11
drag, startPoint x: 79, startPoint y: 33, endPoint x: 51, endPoint y: 32, distance: 27.7
click at [51, 32] on div "VET" at bounding box center [84, 31] width 70 height 11
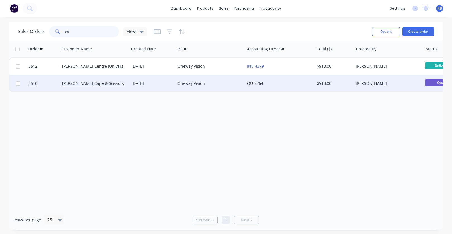
type input "o"
type input "vision"
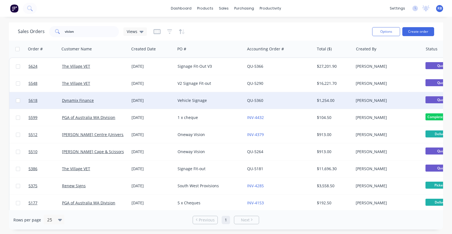
click at [222, 100] on div "Vehicle Signage" at bounding box center [209, 100] width 62 height 6
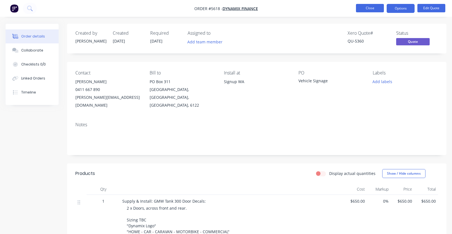
click at [370, 9] on button "Close" at bounding box center [370, 8] width 28 height 8
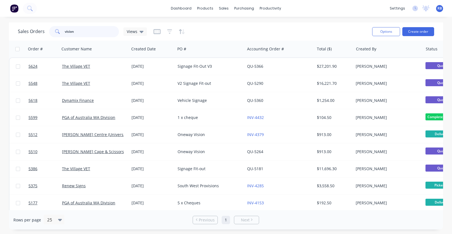
drag, startPoint x: 88, startPoint y: 30, endPoint x: 49, endPoint y: 30, distance: 39.1
click at [49, 30] on div "vision" at bounding box center [84, 31] width 70 height 11
type input "vet"
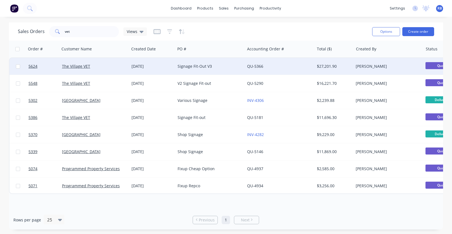
click at [228, 65] on div "Signage Fit-Out V3" at bounding box center [209, 66] width 62 height 6
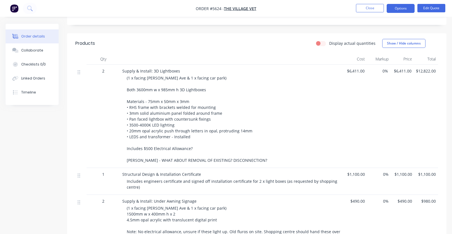
scroll to position [123, 0]
drag, startPoint x: 366, startPoint y: 174, endPoint x: 347, endPoint y: 174, distance: 18.7
click at [347, 174] on div "$1,100.00" at bounding box center [356, 180] width 24 height 27
click at [429, 7] on button "Edit Quote" at bounding box center [432, 8] width 28 height 8
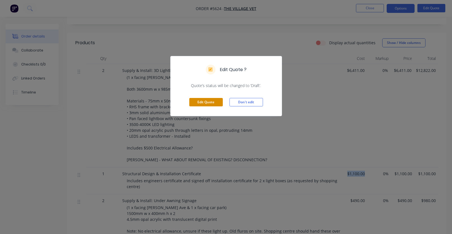
click at [206, 102] on button "Edit Quote" at bounding box center [206, 102] width 34 height 8
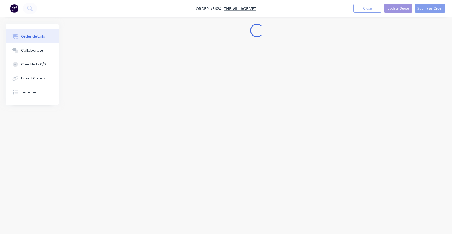
scroll to position [0, 0]
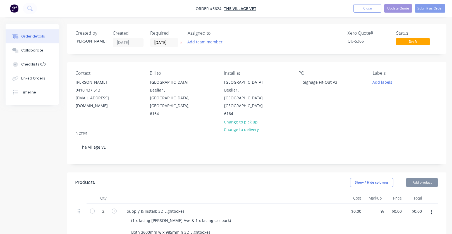
type input "$6,411.00"
type input "$12,822.00"
type input "$1,100.00"
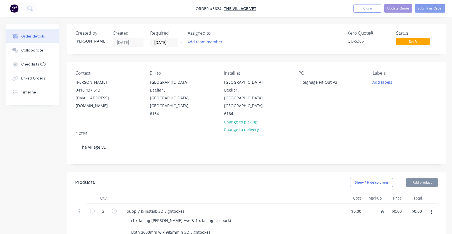
type input "$1,100.00"
type input "$490.00"
type input "$980.00"
type input "$1,250.00"
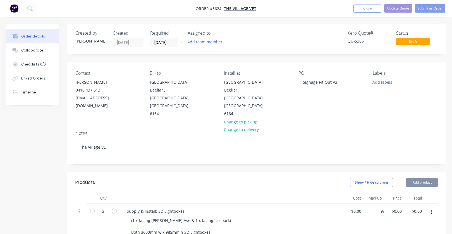
type input "$1,250.00"
type input "$3,805.00"
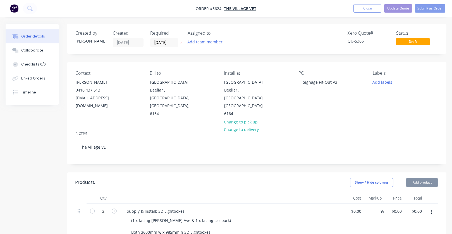
type input "$1,902.00"
type input "$2,480.00"
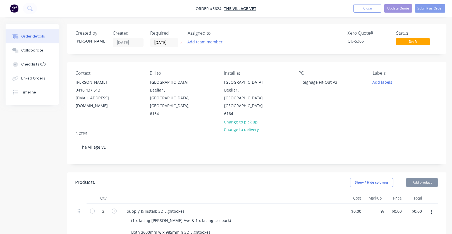
type input "$2,480.00"
type input "$390.00"
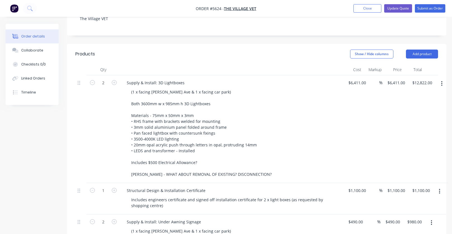
scroll to position [129, 0]
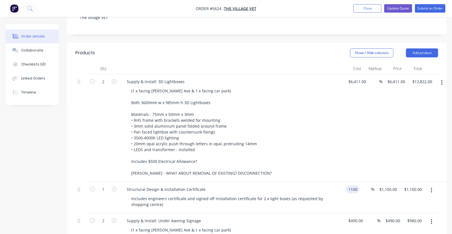
click at [358, 185] on input "1100" at bounding box center [354, 189] width 12 height 8
type input "$750.00"
click at [362, 155] on div "$6,411.00 $6,411.00" at bounding box center [356, 128] width 25 height 108
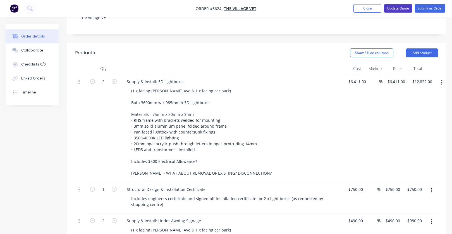
click at [402, 6] on button "Update Quote" at bounding box center [398, 8] width 28 height 8
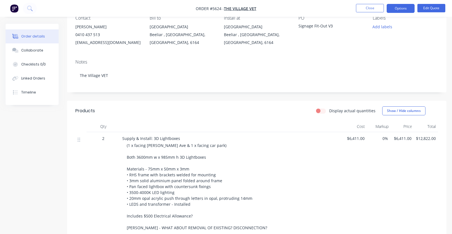
scroll to position [67, 0]
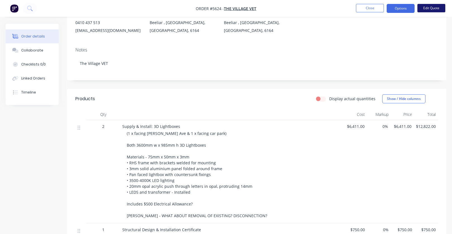
click at [429, 7] on button "Edit Quote" at bounding box center [432, 8] width 28 height 8
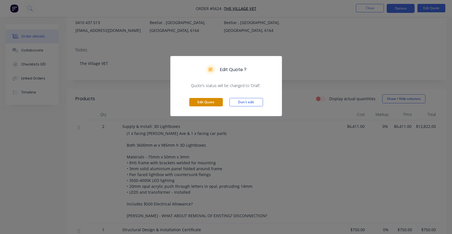
click at [209, 104] on button "Edit Quote" at bounding box center [206, 102] width 34 height 8
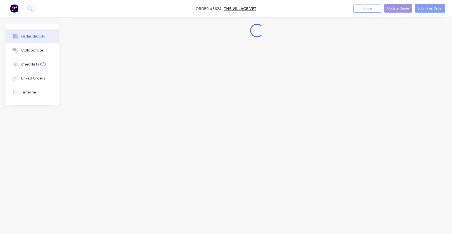
scroll to position [0, 0]
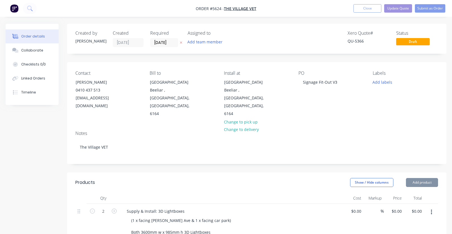
type input "$6,411.00"
type input "$12,822.00"
type input "$750.00"
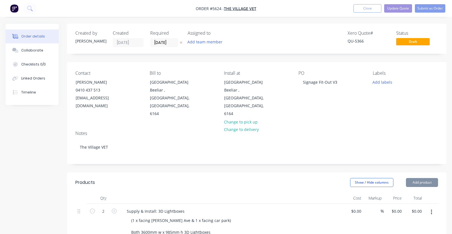
type input "$750.00"
type input "$490.00"
type input "$980.00"
type input "$1,250.00"
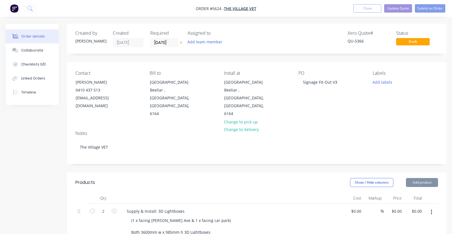
type input "$1,250.00"
type input "$3,805.00"
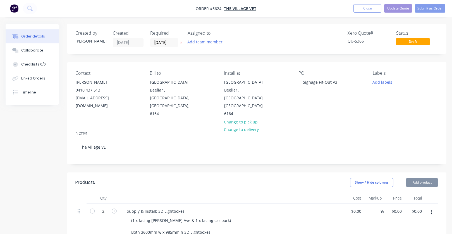
type input "$1,902.00"
type input "$2,480.00"
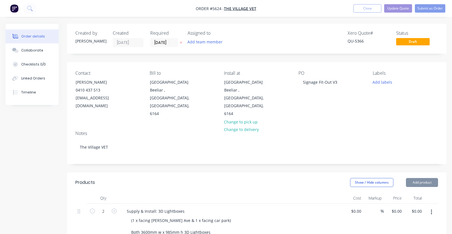
type input "$2,480.00"
type input "$390.00"
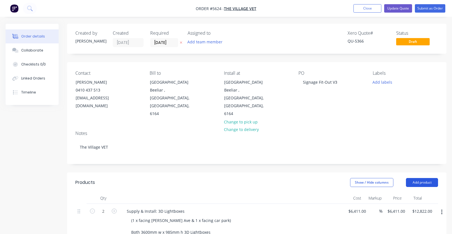
click at [425, 178] on button "Add product" at bounding box center [422, 182] width 32 height 9
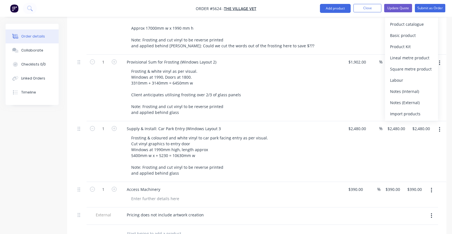
scroll to position [477, 0]
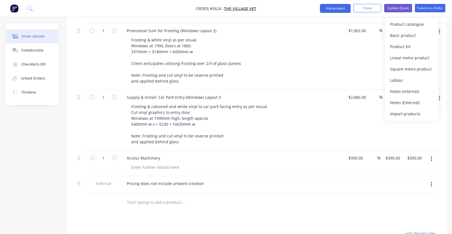
click at [142, 200] on input "text" at bounding box center [183, 201] width 112 height 11
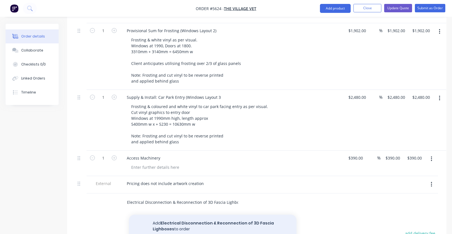
type input "Electrical Disconnection & Reconnection of 3D Fascia Lighboxes"
click at [201, 218] on button "Add Electrical Disconnection & Reconnection of 3D Fascia Lighboxes to order" at bounding box center [213, 225] width 168 height 23
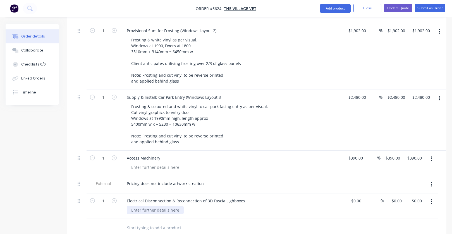
click at [150, 206] on div at bounding box center [155, 210] width 57 height 8
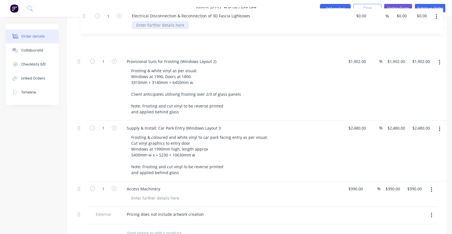
drag, startPoint x: 79, startPoint y: 195, endPoint x: 84, endPoint y: 14, distance: 181.4
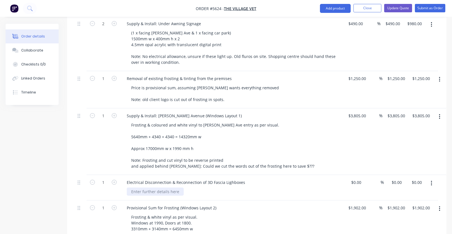
scroll to position [326, 0]
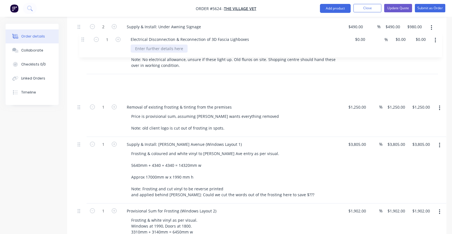
drag, startPoint x: 79, startPoint y: 179, endPoint x: 83, endPoint y: 37, distance: 142.2
click at [83, 37] on div "2 Supply & Install: 3D Lightboxes (1 x facing [PERSON_NAME] Ave & 1 x facing ca…" at bounding box center [256, 126] width 363 height 492
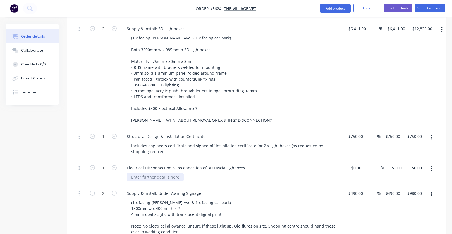
scroll to position [166, 0]
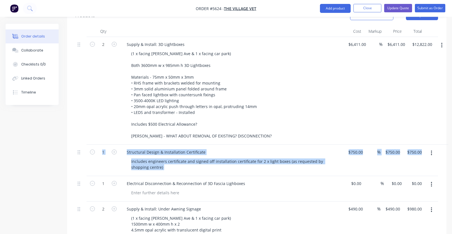
drag, startPoint x: 77, startPoint y: 168, endPoint x: 76, endPoint y: 138, distance: 29.6
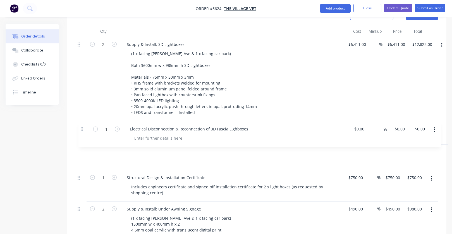
drag, startPoint x: 79, startPoint y: 166, endPoint x: 82, endPoint y: 126, distance: 40.9
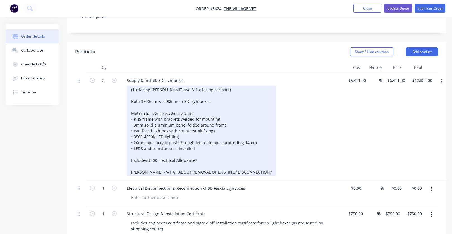
scroll to position [134, 0]
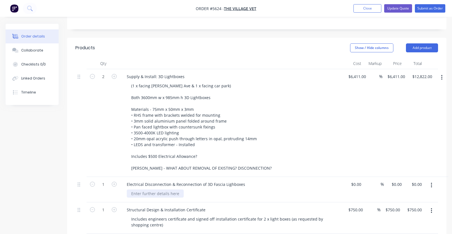
click at [145, 189] on div at bounding box center [155, 193] width 57 height 8
click at [358, 180] on input at bounding box center [360, 184] width 6 height 8
type input "$585.00"
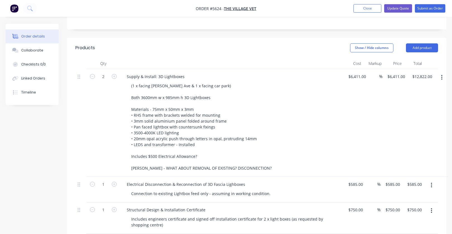
click at [325, 177] on div "Electrical Disconnection & Reconnection of 3D Fascia Lighboxes Connection to ex…" at bounding box center [231, 189] width 223 height 25
click at [397, 9] on button "Update Quote" at bounding box center [398, 8] width 28 height 8
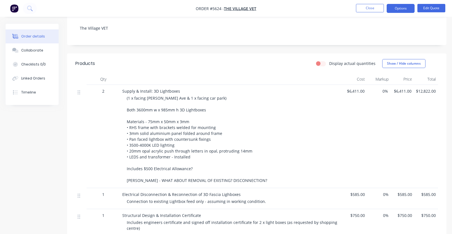
scroll to position [144, 0]
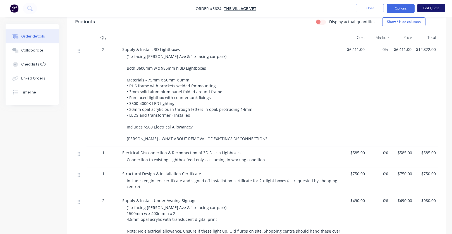
click at [429, 6] on button "Edit Quote" at bounding box center [432, 8] width 28 height 8
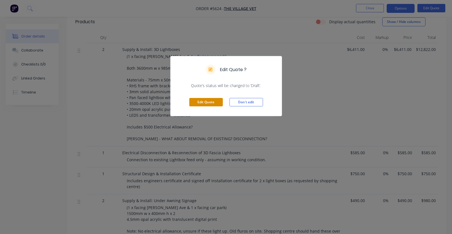
click at [201, 100] on button "Edit Quote" at bounding box center [206, 102] width 34 height 8
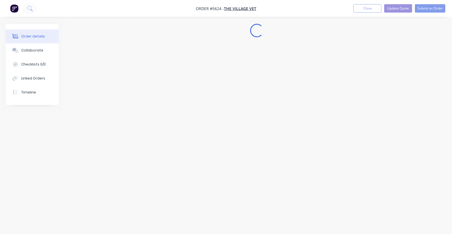
scroll to position [0, 0]
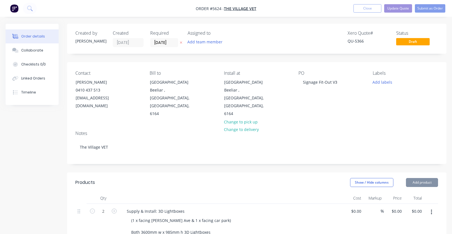
type input "$6,411.00"
type input "$12,822.00"
type input "$585.00"
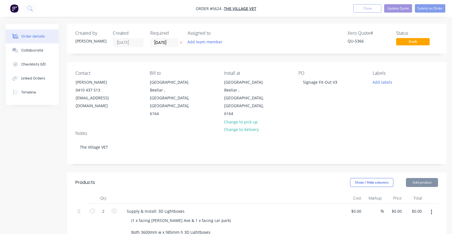
type input "$585.00"
type input "$750.00"
type input "$490.00"
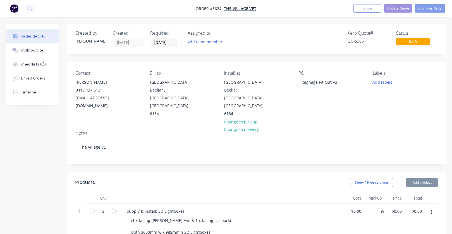
type input "$490.00"
type input "$980.00"
type input "$1,250.00"
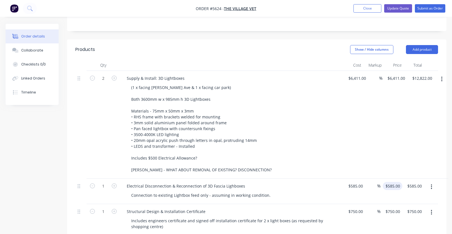
scroll to position [136, 0]
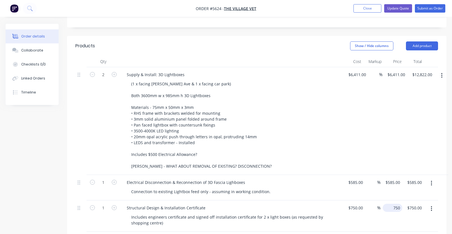
click at [393, 203] on div "750 $750.00" at bounding box center [393, 207] width 20 height 8
click at [359, 200] on div "$750.00 $750.00" at bounding box center [355, 215] width 22 height 31
click at [399, 7] on button "Update Quote" at bounding box center [398, 8] width 28 height 8
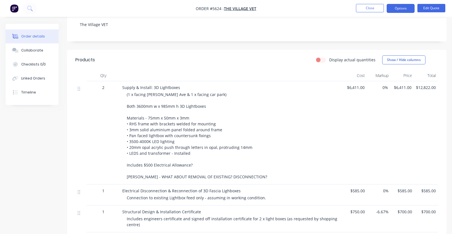
scroll to position [120, 0]
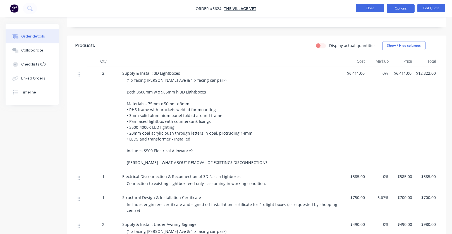
click at [373, 7] on button "Close" at bounding box center [370, 8] width 28 height 8
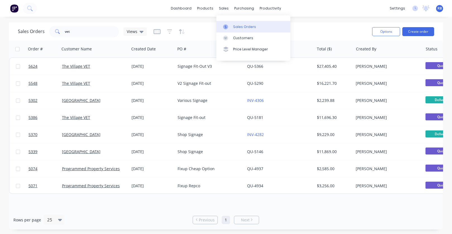
click at [237, 22] on link "Sales Orders" at bounding box center [253, 26] width 74 height 11
drag, startPoint x: 83, startPoint y: 35, endPoint x: 54, endPoint y: 35, distance: 28.8
click at [54, 35] on div "vet" at bounding box center [84, 31] width 70 height 11
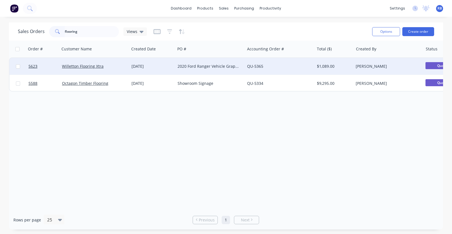
click at [199, 69] on div "2020 Ford Ranger Vehicle Graphics" at bounding box center [209, 66] width 62 height 6
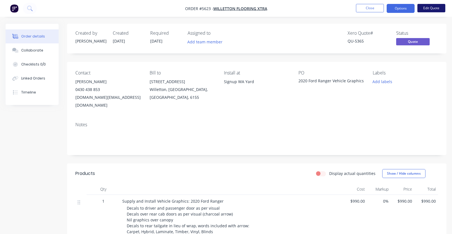
click at [429, 7] on button "Edit Quote" at bounding box center [432, 8] width 28 height 8
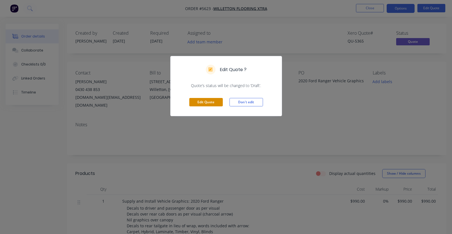
click at [203, 102] on button "Edit Quote" at bounding box center [206, 102] width 34 height 8
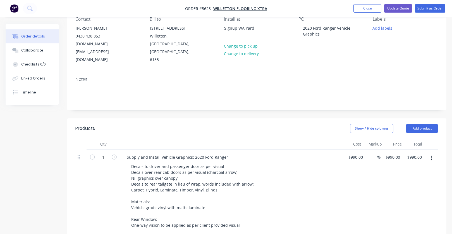
scroll to position [64, 0]
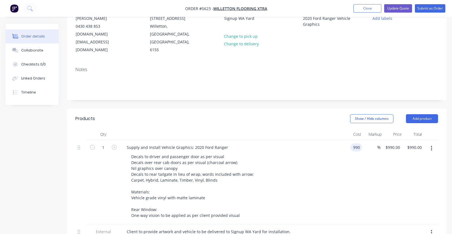
click at [359, 143] on input "990" at bounding box center [357, 147] width 9 height 8
click at [292, 152] on div "Decals to driver and passenger door as per visual Decals over rear cab doors as…" at bounding box center [234, 185] width 215 height 67
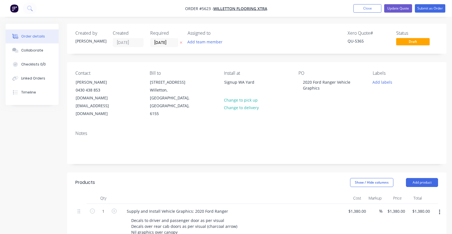
scroll to position [0, 0]
click at [394, 9] on button "Update Quote" at bounding box center [398, 8] width 28 height 8
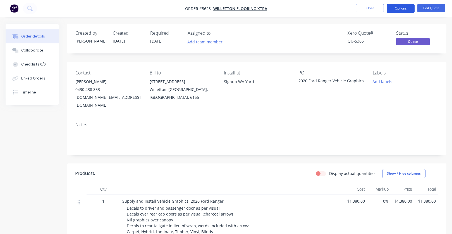
click at [400, 12] on button "Options" at bounding box center [401, 8] width 28 height 9
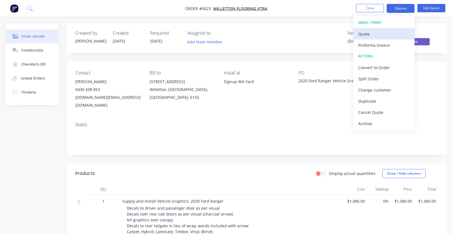
click at [378, 28] on button "Quote" at bounding box center [383, 33] width 61 height 11
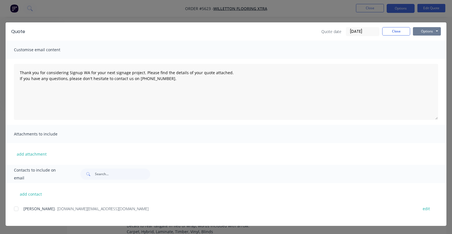
click at [429, 33] on button "Options" at bounding box center [427, 31] width 28 height 8
click at [425, 50] on button "Print" at bounding box center [431, 50] width 36 height 9
click at [386, 28] on button "Close" at bounding box center [396, 31] width 28 height 8
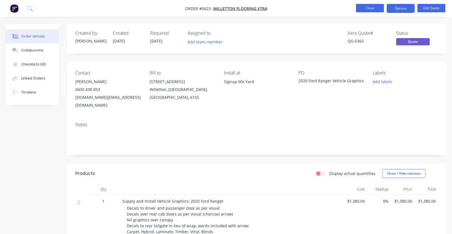
click at [364, 9] on button "Close" at bounding box center [370, 8] width 28 height 8
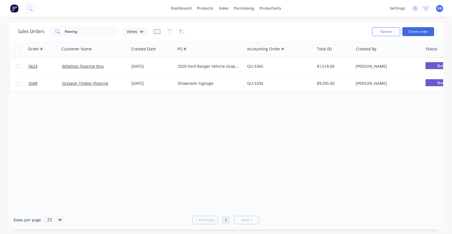
click at [429, 8] on span "RB" at bounding box center [440, 8] width 4 height 5
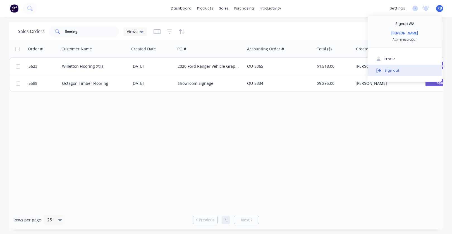
click at [413, 72] on button "Sign out" at bounding box center [405, 70] width 74 height 11
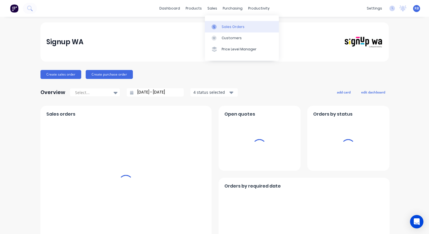
click at [231, 27] on div "Sales Orders" at bounding box center [233, 26] width 23 height 5
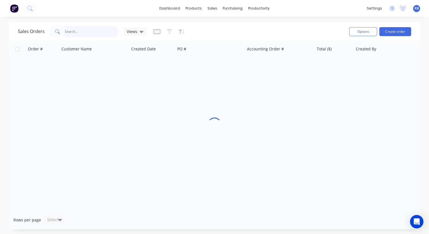
click at [82, 29] on input "text" at bounding box center [92, 31] width 54 height 11
type input "carousel"
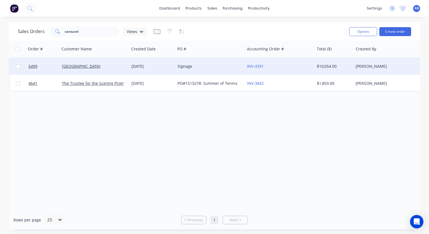
click at [209, 65] on div "Signage" at bounding box center [209, 66] width 62 height 6
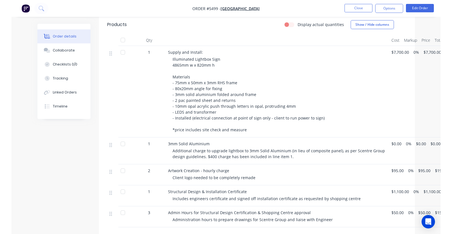
scroll to position [205, 0]
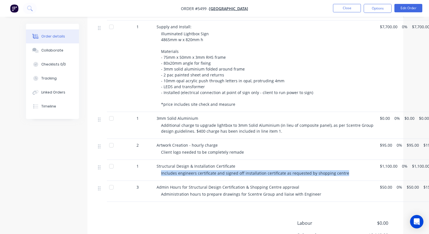
drag, startPoint x: 343, startPoint y: 173, endPoint x: 159, endPoint y: 173, distance: 183.5
click at [159, 173] on div "Structural Design & Installation Certificate Includes engineers certificate and…" at bounding box center [265, 169] width 223 height 21
copy span "Includes engineers certificate and signed off installation certificate as reque…"
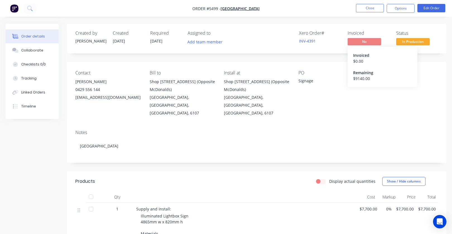
scroll to position [0, 0]
click at [372, 6] on button "Close" at bounding box center [370, 8] width 28 height 8
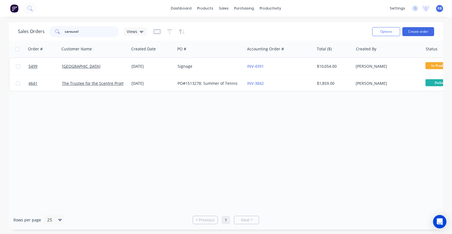
drag, startPoint x: 85, startPoint y: 31, endPoint x: 33, endPoint y: 31, distance: 51.7
click at [33, 31] on div "Sales Orders carousel Views" at bounding box center [82, 31] width 129 height 11
type input "flooring"
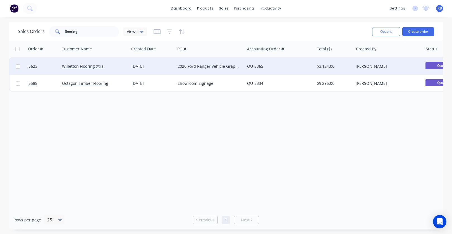
click at [200, 65] on div "2020 Ford Ranger Vehicle Graphics" at bounding box center [209, 66] width 62 height 6
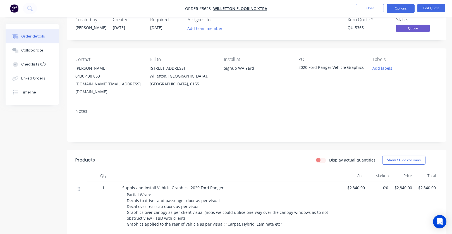
scroll to position [15, 0]
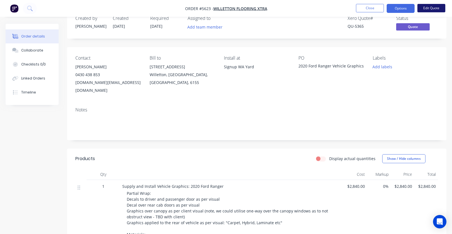
click at [429, 9] on button "Edit Quote" at bounding box center [432, 8] width 28 height 8
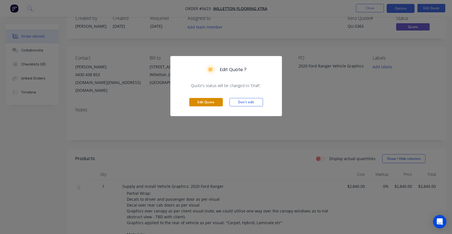
click at [206, 99] on button "Edit Quote" at bounding box center [206, 102] width 34 height 8
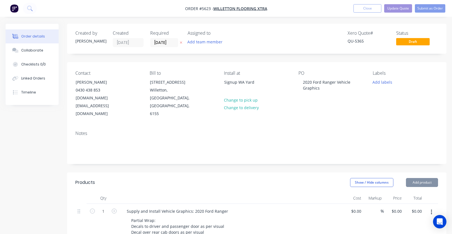
type input "$2,840.00"
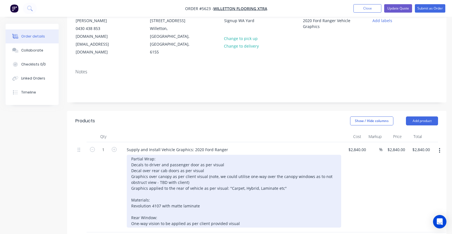
scroll to position [64, 0]
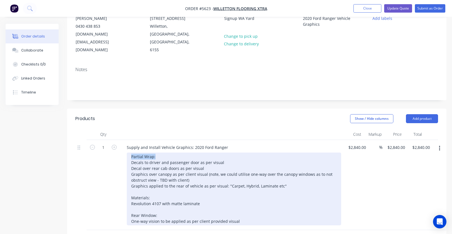
drag, startPoint x: 168, startPoint y: 141, endPoint x: 123, endPoint y: 141, distance: 45.0
click at [123, 141] on div "Supply and Install Vehicle Graphics: 2020 Ford Ranger Partial Wrap: Decals to d…" at bounding box center [231, 185] width 223 height 90
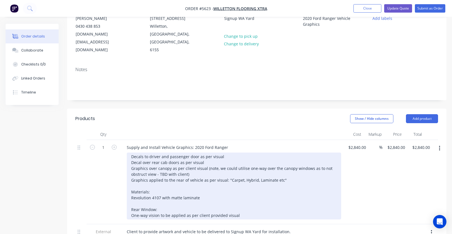
click at [209, 152] on div "Decals to driver and passenger door as per visual Decal over rear cab doors as …" at bounding box center [234, 185] width 215 height 67
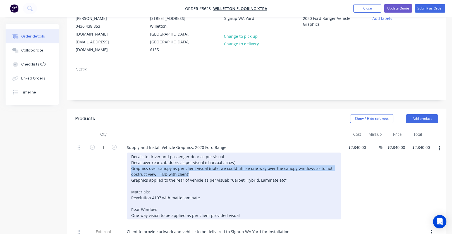
drag, startPoint x: 192, startPoint y: 157, endPoint x: 128, endPoint y: 153, distance: 64.9
click at [128, 153] on div "Decals to driver and passenger door as per visual Decal over rear cab doors as …" at bounding box center [234, 185] width 215 height 67
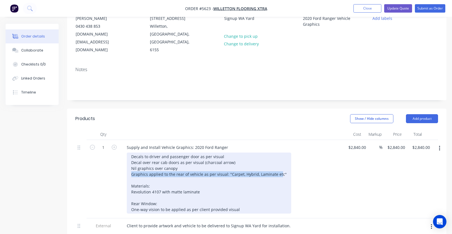
drag, startPoint x: 132, startPoint y: 159, endPoint x: 278, endPoint y: 159, distance: 146.9
click at [278, 159] on div "Decals to driver and passenger door as per visual Decal over rear cab doors as …" at bounding box center [209, 182] width 165 height 61
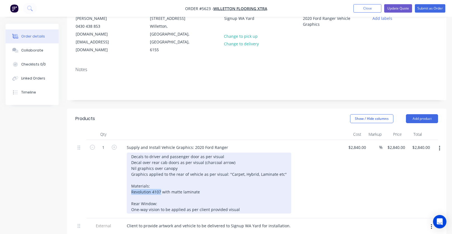
drag, startPoint x: 161, startPoint y: 176, endPoint x: 113, endPoint y: 176, distance: 47.5
click at [113, 176] on div "1 Supply and Install Vehicle Graphics: 2020 Ford Ranger Decals to driver and pa…" at bounding box center [256, 179] width 363 height 78
click at [185, 154] on div "Decals to driver and passenger door as per visual Decal over rear cab doors as …" at bounding box center [209, 182] width 165 height 61
click at [140, 152] on div "Decals to driver and passenger door as per visual Decal over rear cab doors as …" at bounding box center [209, 182] width 165 height 61
click at [184, 153] on div "Decals to driver and passenger door as per visual Decals over rear cab doors as…" at bounding box center [209, 182] width 165 height 61
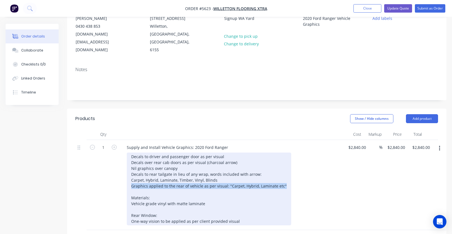
drag, startPoint x: 283, startPoint y: 169, endPoint x: 125, endPoint y: 172, distance: 158.1
click at [125, 172] on div "Supply and Install Vehicle Graphics: 2020 Ford Ranger Decals to driver and pass…" at bounding box center [231, 185] width 223 height 90
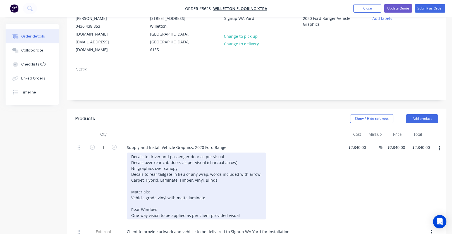
click at [239, 199] on div "Decals to driver and passenger door as per visual Decals over rear cab doors as…" at bounding box center [196, 185] width 139 height 67
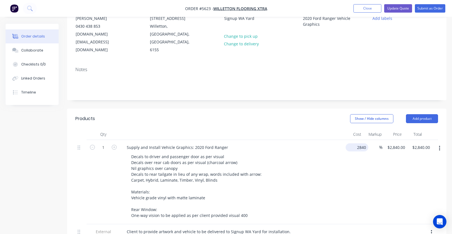
click at [357, 143] on input "2840" at bounding box center [358, 147] width 20 height 8
type input "$890.00"
click at [319, 159] on div "Decals to driver and passenger door as per visual Decals over rear cab doors as…" at bounding box center [234, 185] width 215 height 67
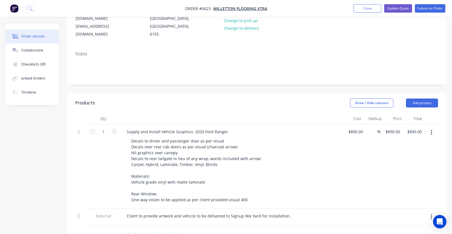
scroll to position [80, 0]
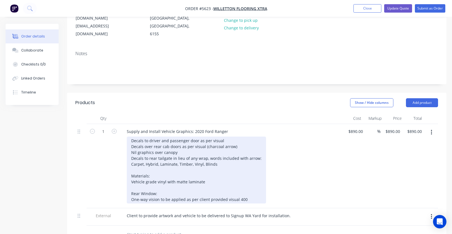
click at [198, 143] on div "Decals to driver and passenger door as per visual Decals over rear cab doors as…" at bounding box center [196, 169] width 139 height 67
click at [251, 184] on div "Decals to driver and passenger door as per visual Decals over rear cab doors as…" at bounding box center [193, 169] width 132 height 67
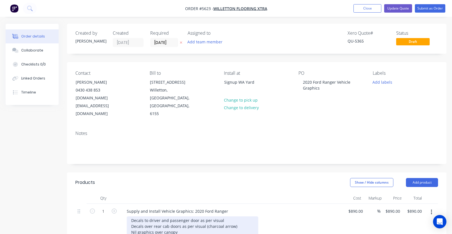
scroll to position [0, 0]
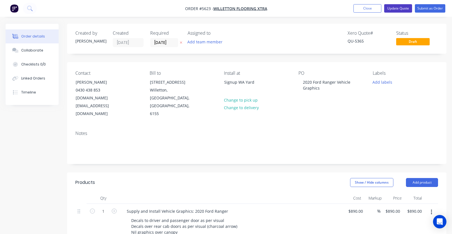
click at [396, 6] on button "Update Quote" at bounding box center [398, 8] width 28 height 8
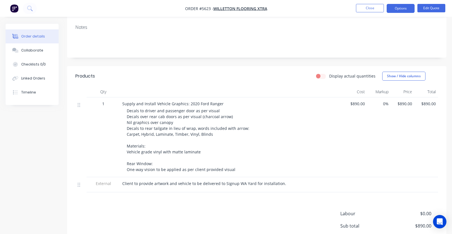
scroll to position [105, 0]
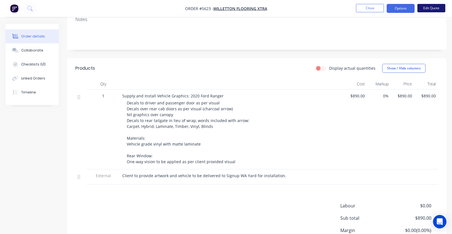
click at [429, 8] on button "Edit Quote" at bounding box center [432, 8] width 28 height 8
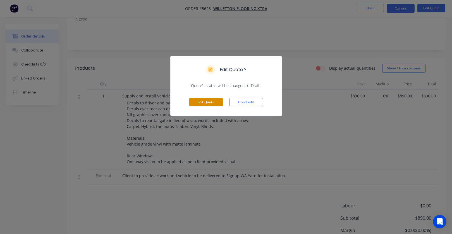
click at [203, 103] on button "Edit Quote" at bounding box center [206, 102] width 34 height 8
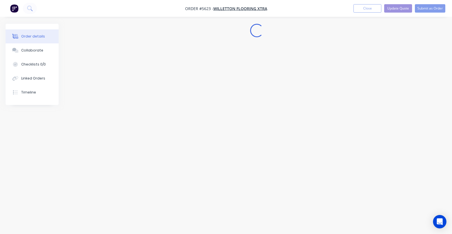
scroll to position [0, 0]
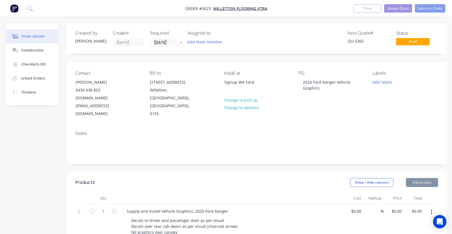
type input "$890.00"
click at [356, 207] on input "890" at bounding box center [357, 211] width 9 height 8
type input "$990.00"
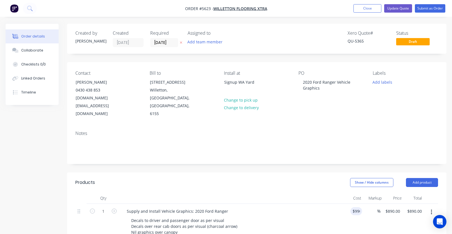
type input "$990.00"
click at [367, 126] on div "Notes" at bounding box center [257, 144] width 380 height 37
click at [391, 11] on button "Update Quote" at bounding box center [398, 8] width 28 height 8
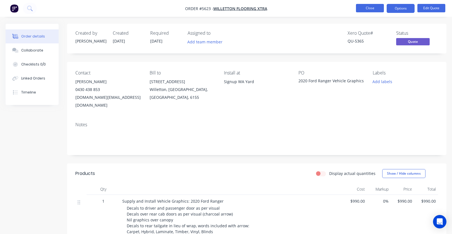
click at [367, 8] on button "Close" at bounding box center [370, 8] width 28 height 8
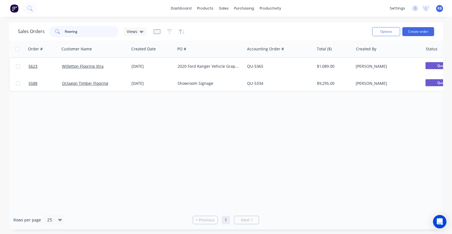
drag, startPoint x: 82, startPoint y: 32, endPoint x: 44, endPoint y: 32, distance: 38.5
click at [44, 32] on div "Sales Orders flooring Views" at bounding box center [82, 31] width 129 height 11
type input "vet"
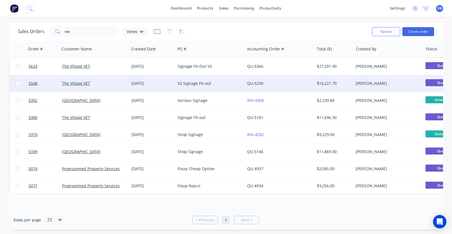
click at [218, 85] on div "V2 Signage Fit-out" at bounding box center [209, 83] width 62 height 6
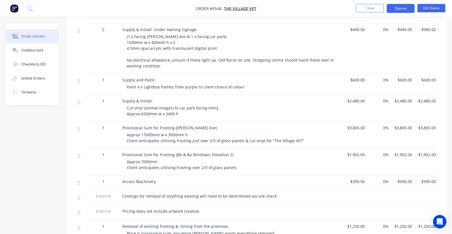
scroll to position [242, 0]
click at [429, 7] on button "Edit Quote" at bounding box center [432, 8] width 28 height 8
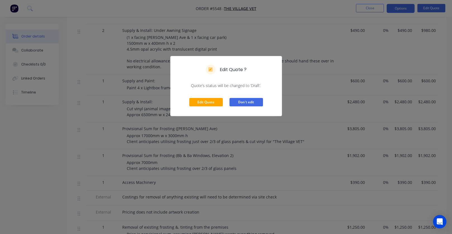
click at [254, 101] on button "Don't edit" at bounding box center [247, 102] width 34 height 8
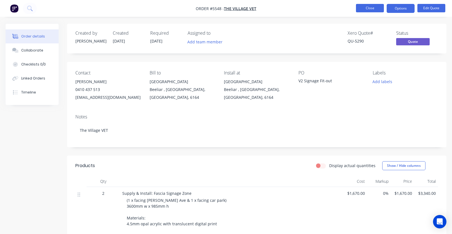
scroll to position [0, 0]
click at [368, 8] on button "Close" at bounding box center [370, 8] width 28 height 8
